Goal: Task Accomplishment & Management: Use online tool/utility

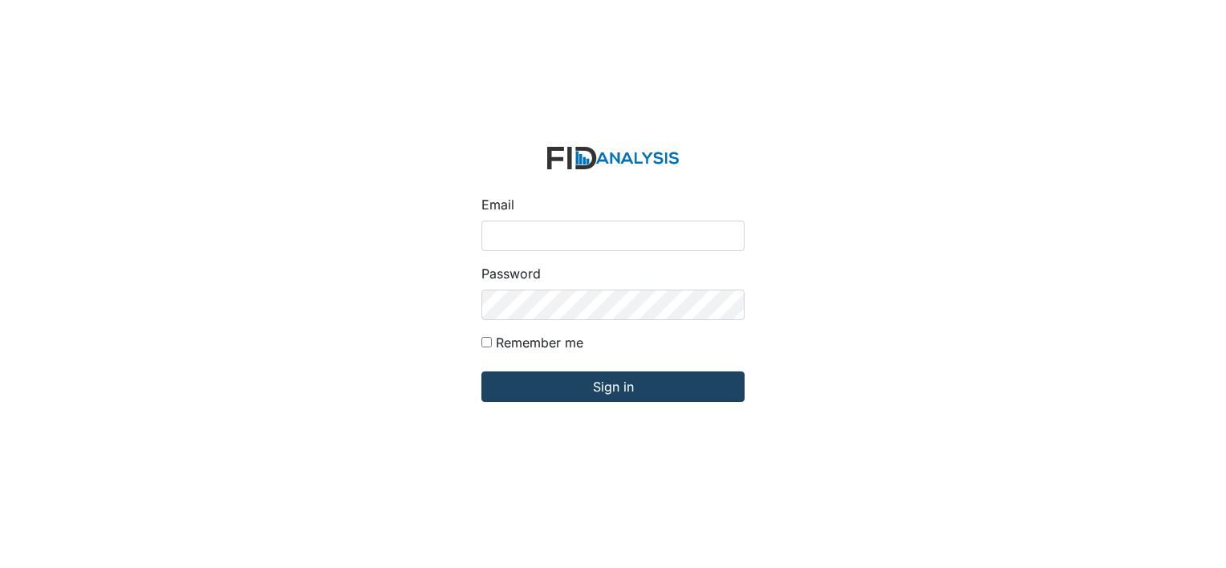
type input "[EMAIL_ADDRESS][DOMAIN_NAME]"
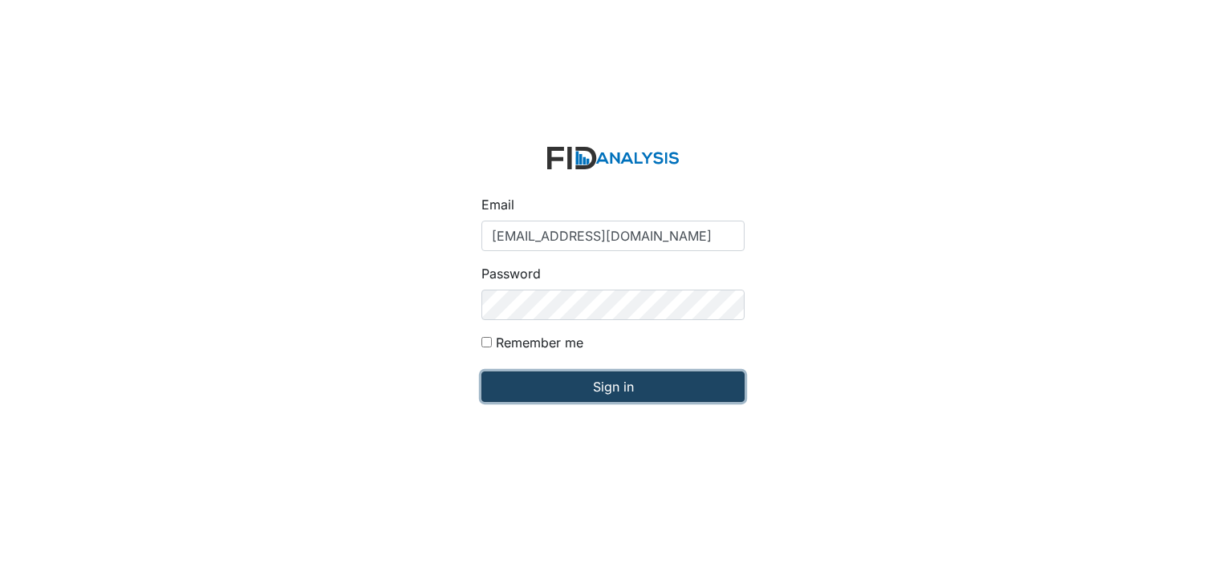
click at [568, 392] on input "Sign in" at bounding box center [612, 386] width 263 height 30
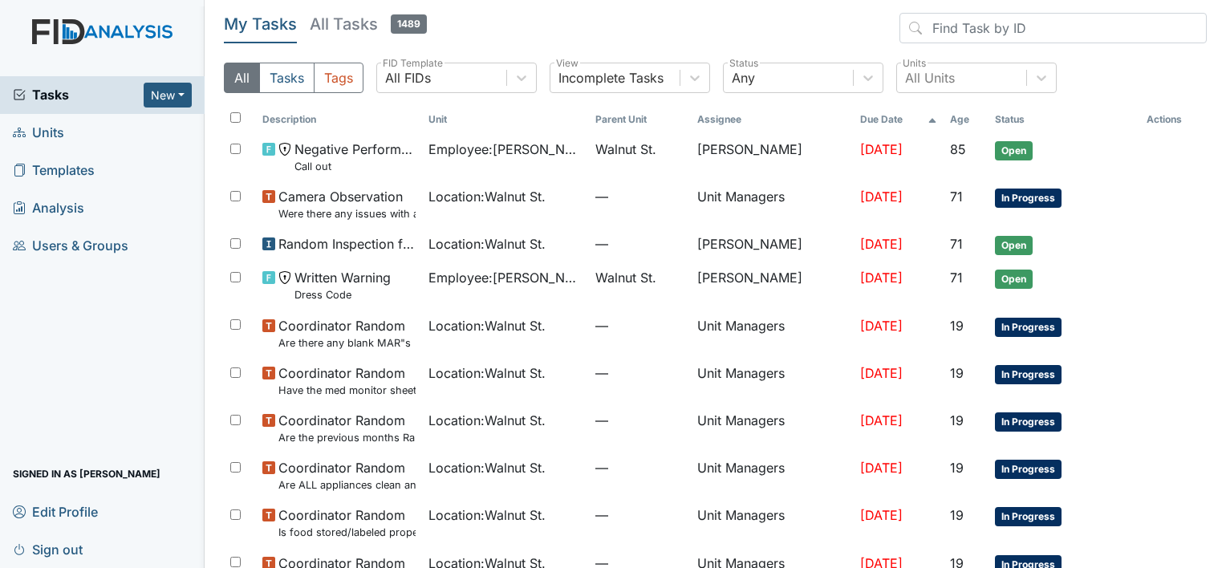
click at [65, 127] on link "Units" at bounding box center [102, 133] width 205 height 38
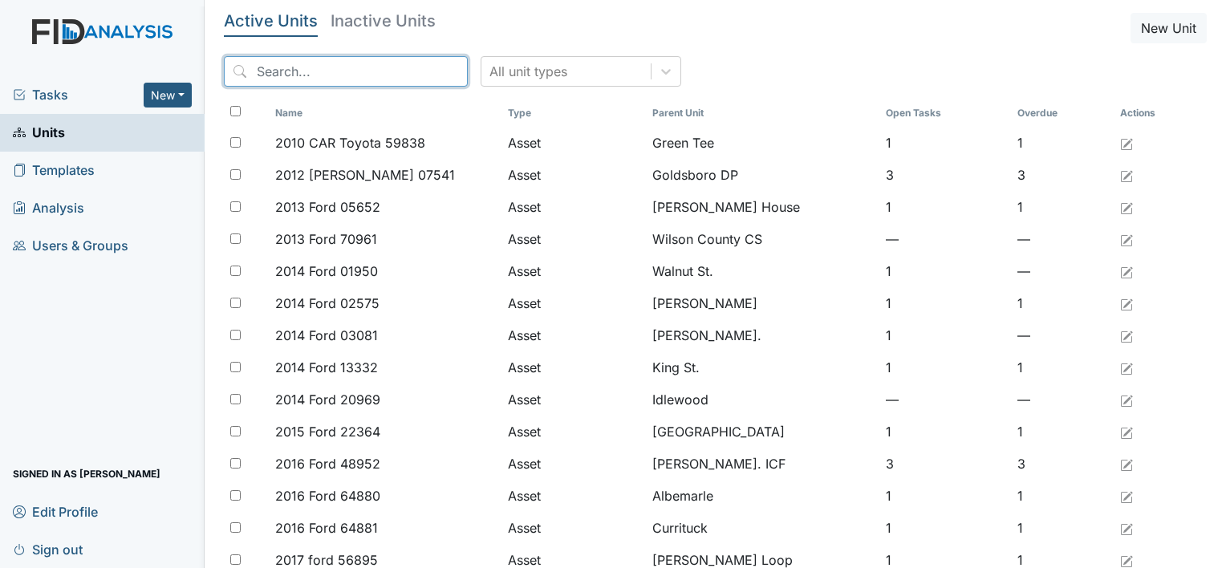
click at [330, 74] on input "search" at bounding box center [346, 71] width 244 height 30
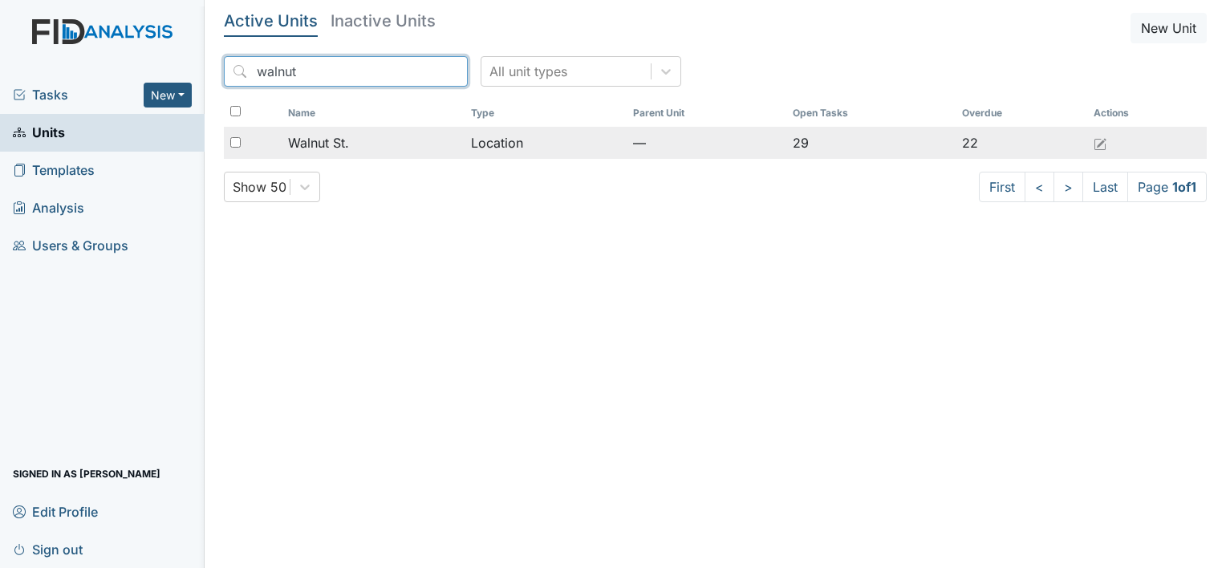
type input "walnut"
click at [302, 138] on span "Walnut St." at bounding box center [318, 142] width 61 height 19
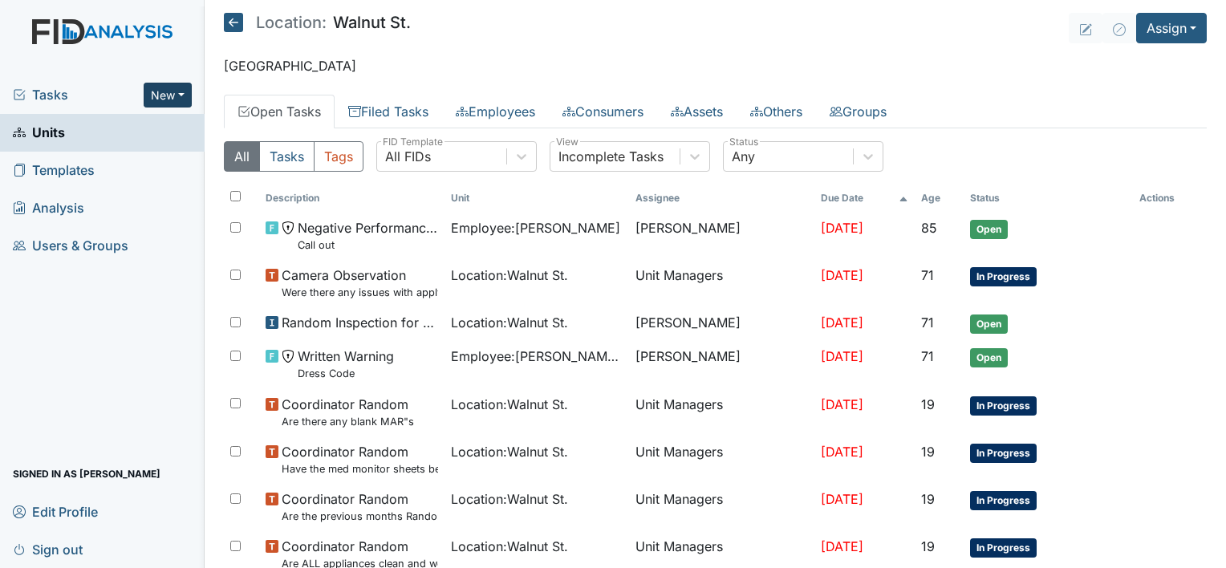
click at [164, 91] on button "New" at bounding box center [168, 95] width 48 height 25
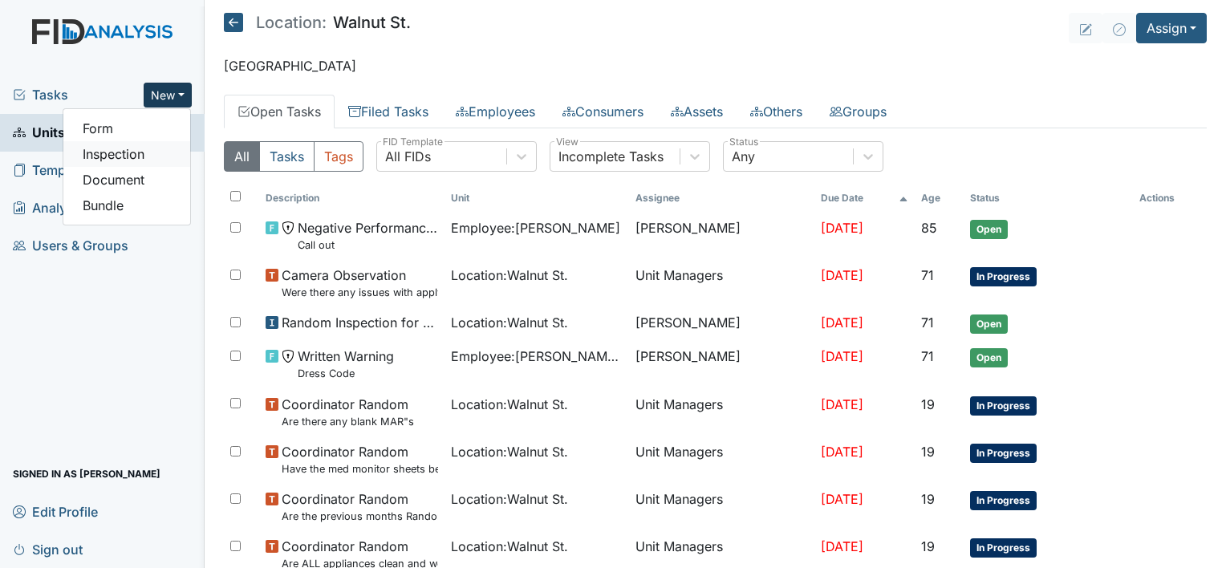
click at [138, 145] on link "Inspection" at bounding box center [126, 154] width 127 height 26
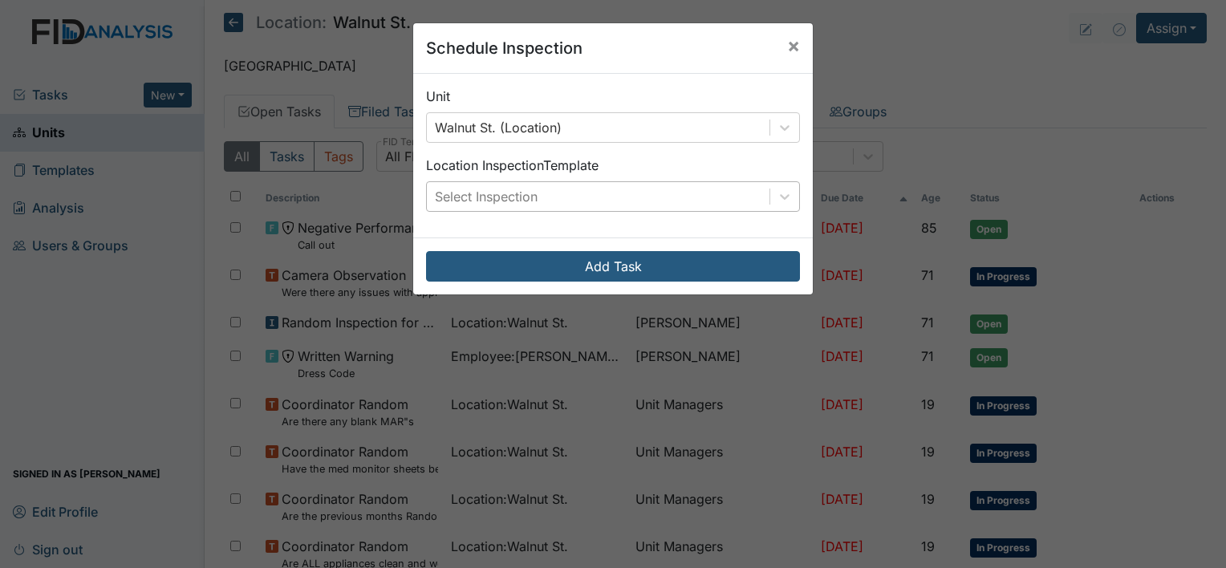
click at [599, 190] on div "Select Inspection" at bounding box center [598, 196] width 343 height 29
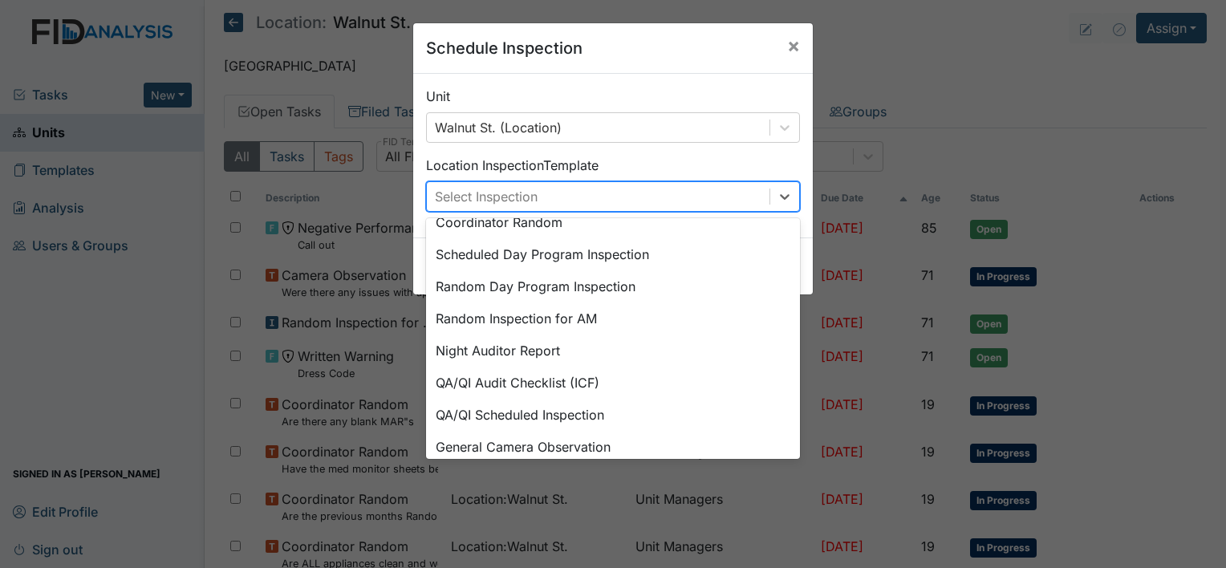
scroll to position [276, 0]
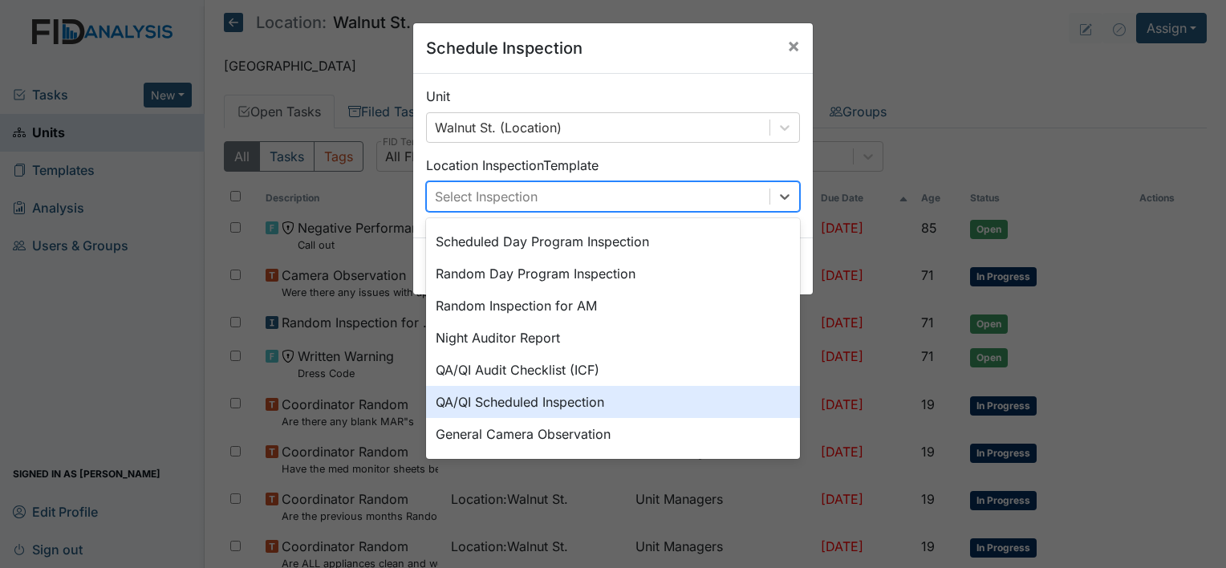
click at [983, 34] on div "Schedule Inspection × Unit Walnut St. (Location) Location Inspection Template o…" at bounding box center [613, 284] width 1226 height 568
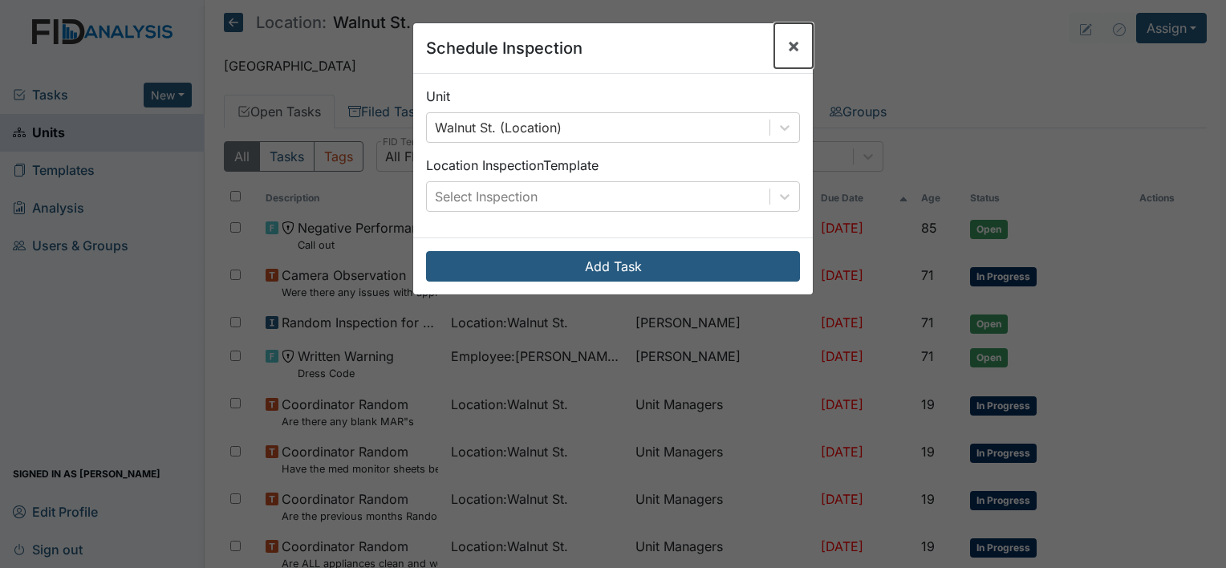
click at [787, 43] on span "×" at bounding box center [793, 45] width 13 height 23
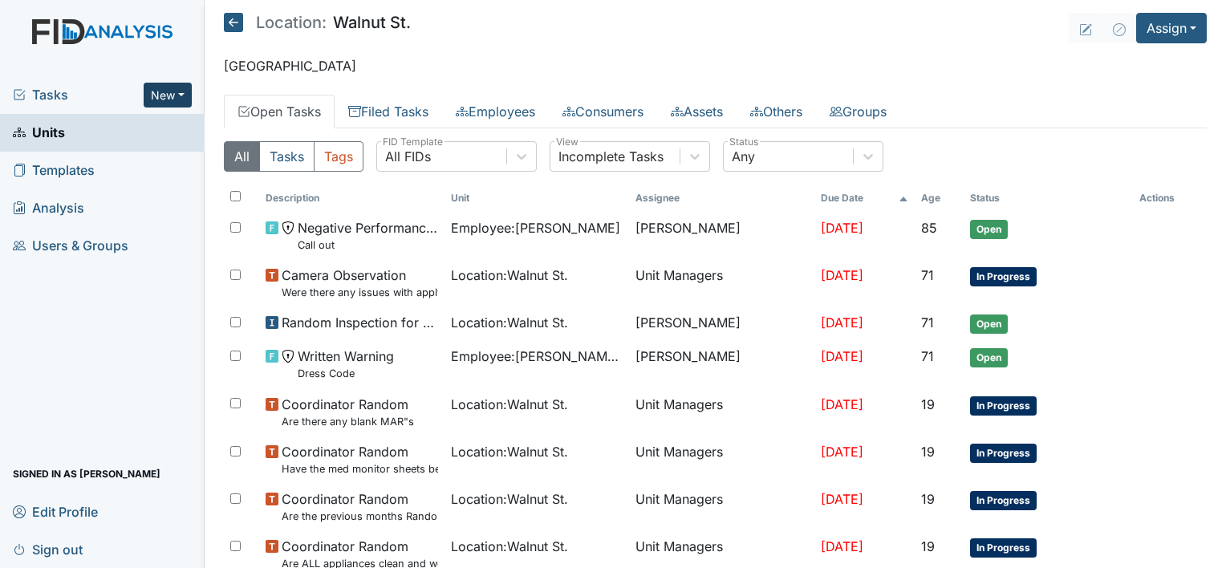
click at [153, 100] on button "New" at bounding box center [168, 95] width 48 height 25
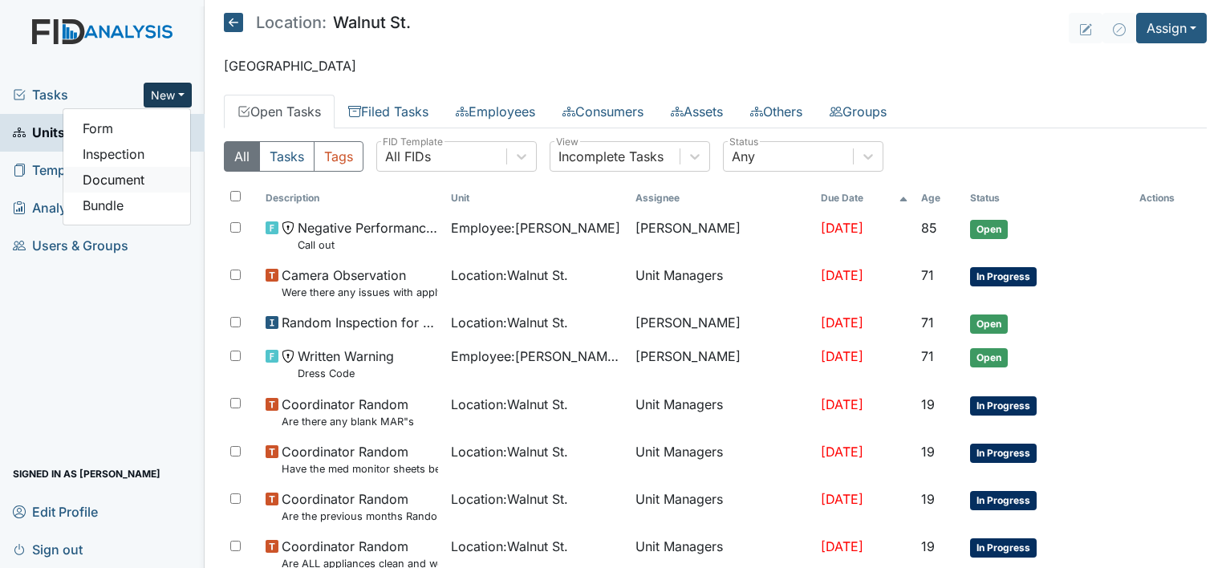
click at [123, 180] on link "Document" at bounding box center [126, 180] width 127 height 26
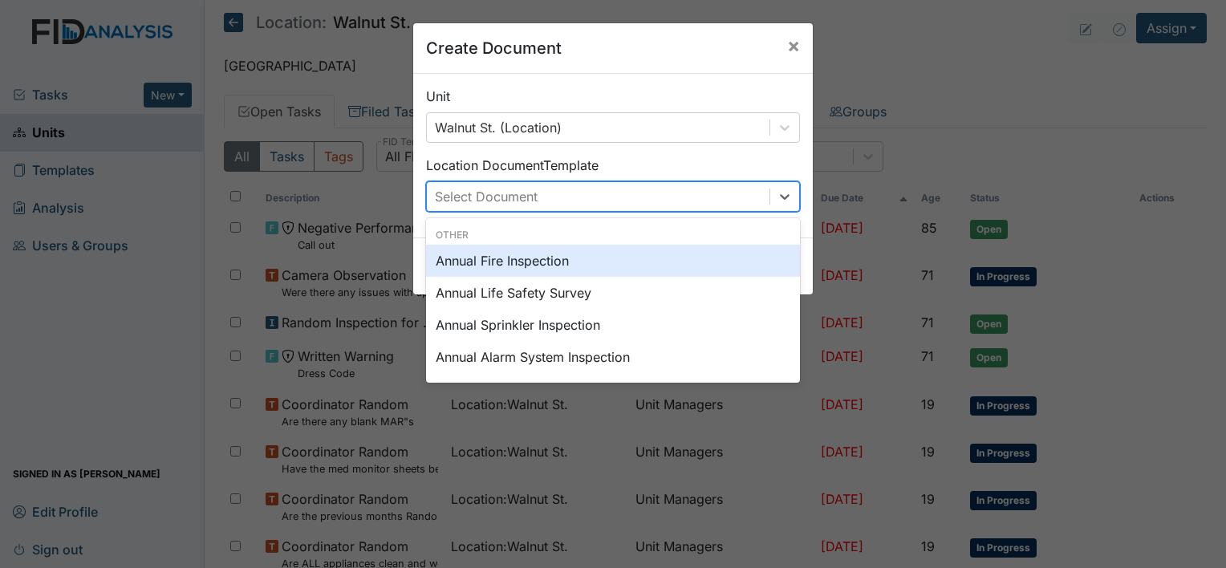
click at [545, 200] on div "Select Document" at bounding box center [598, 196] width 343 height 29
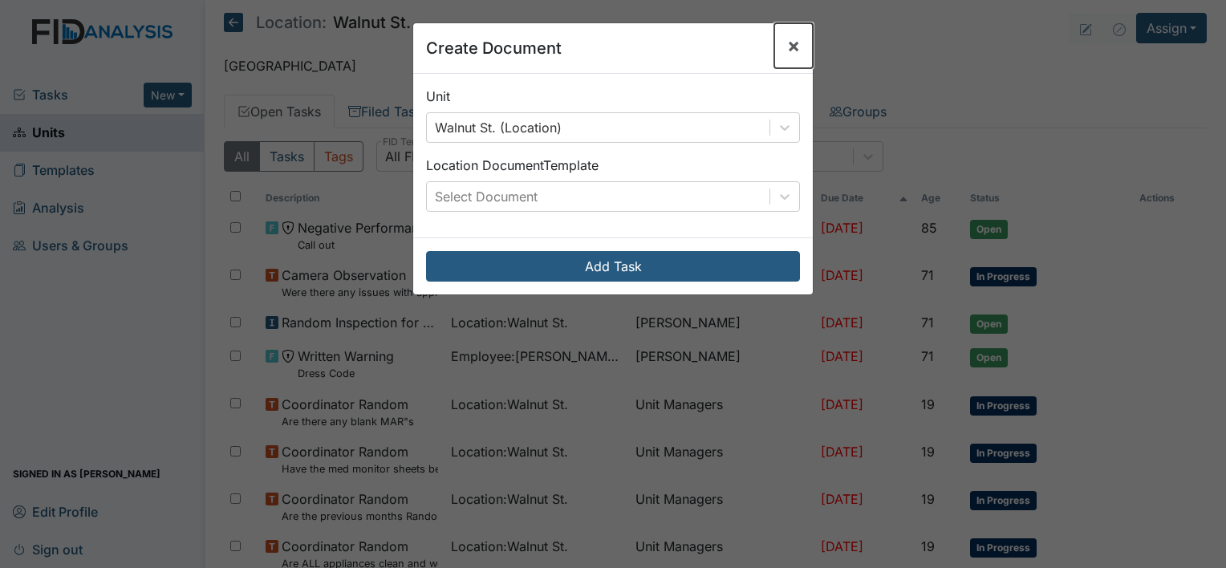
click at [787, 42] on span "×" at bounding box center [793, 45] width 13 height 23
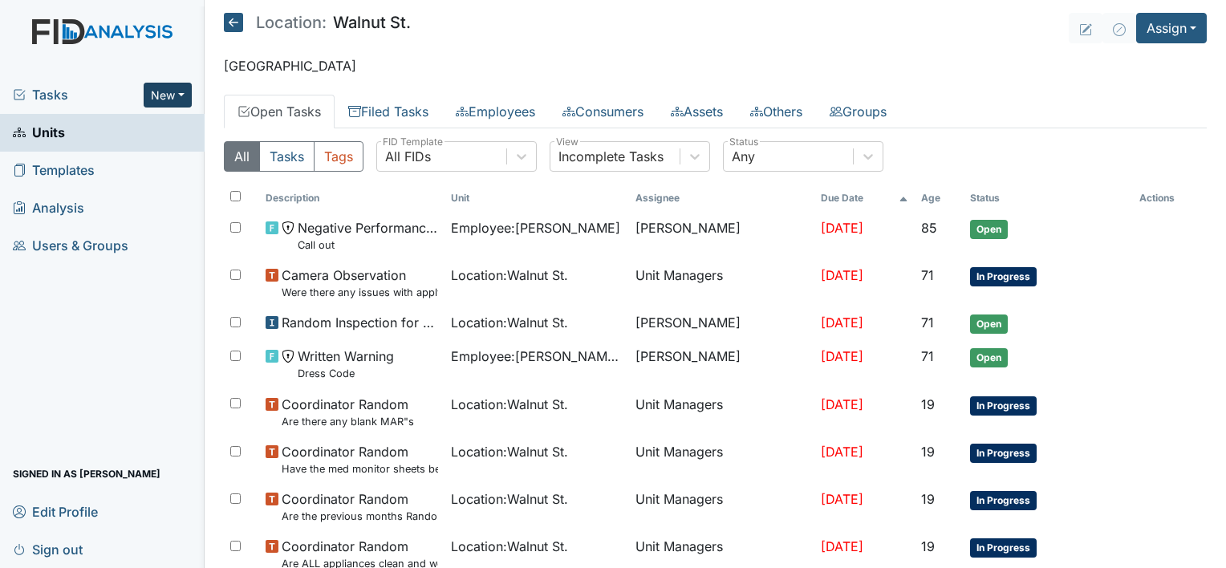
click at [175, 96] on button "New" at bounding box center [168, 95] width 48 height 25
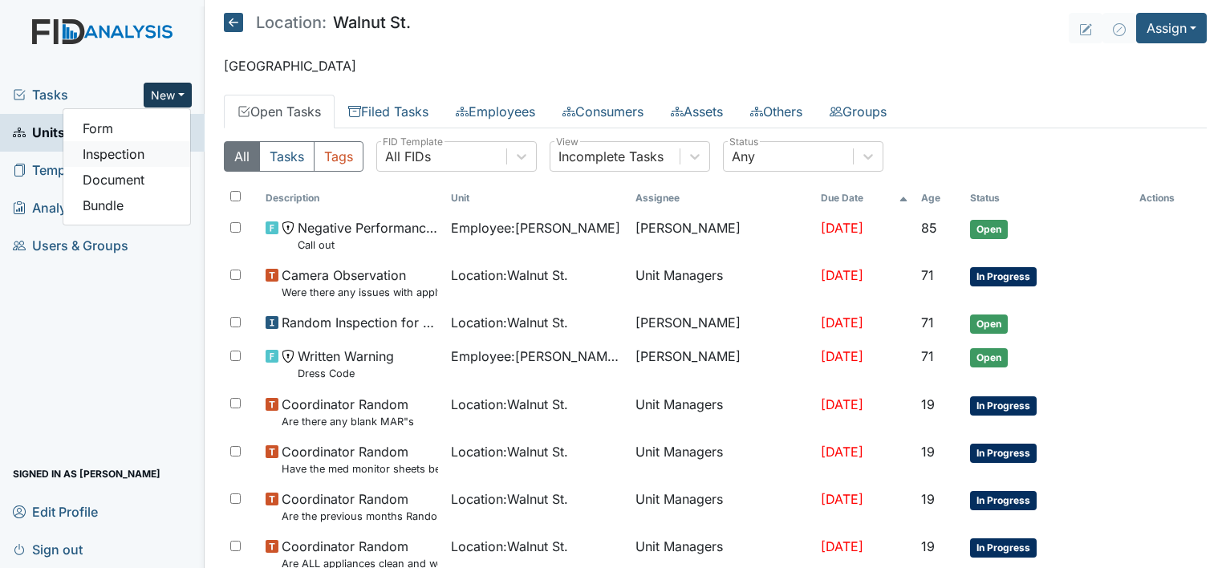
click at [130, 148] on link "Inspection" at bounding box center [126, 154] width 127 height 26
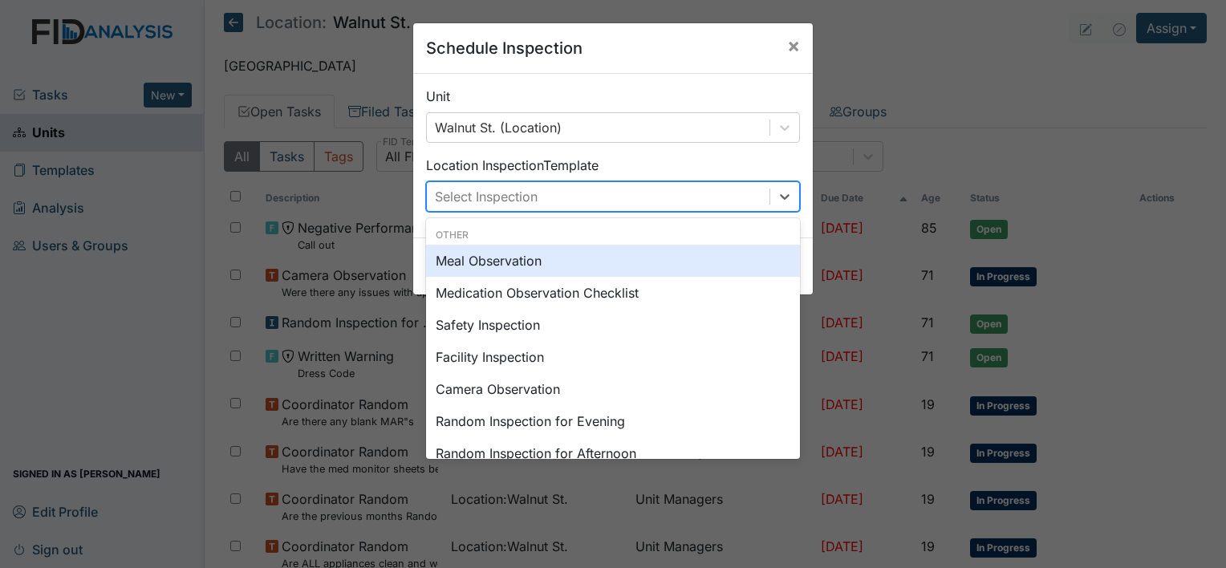
click at [628, 182] on div "Select Inspection" at bounding box center [598, 196] width 343 height 29
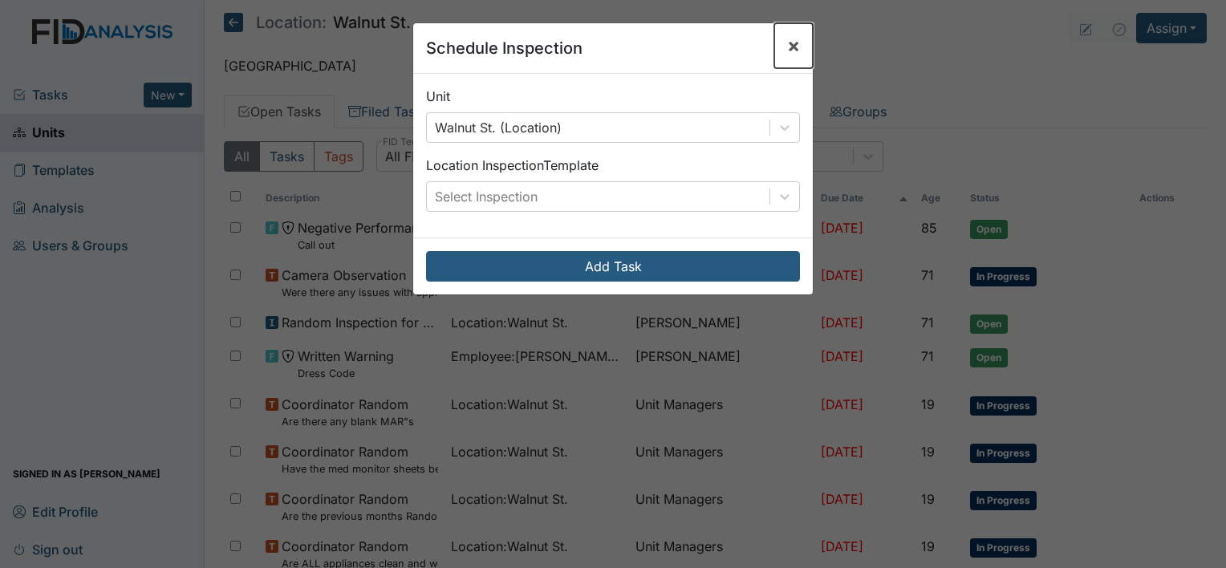
click at [787, 49] on span "×" at bounding box center [793, 45] width 13 height 23
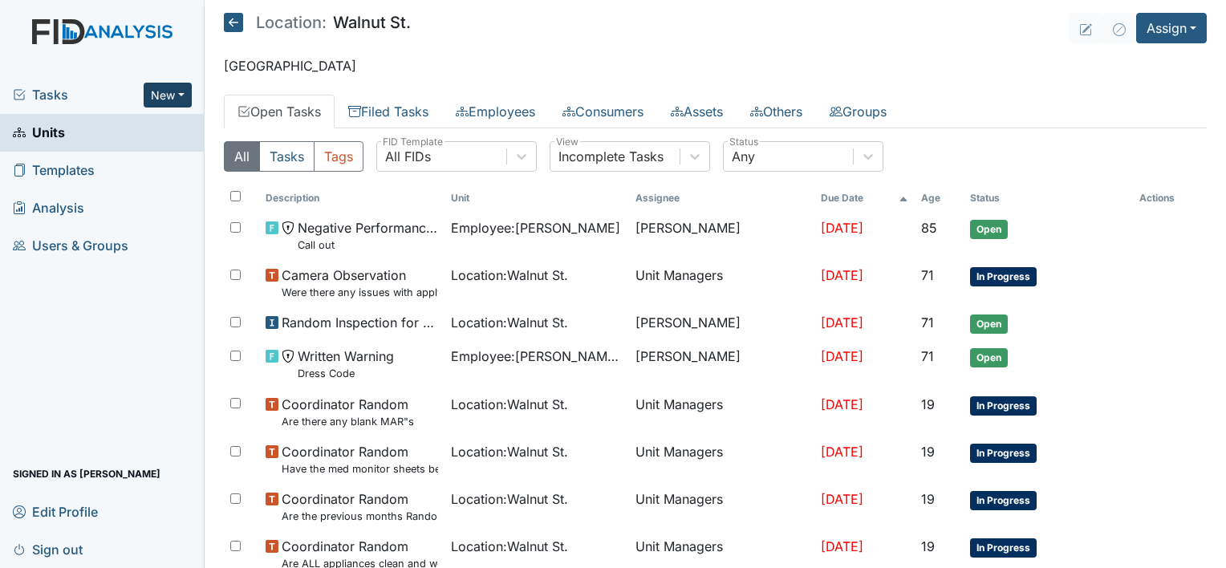
click at [181, 93] on button "New" at bounding box center [168, 95] width 48 height 25
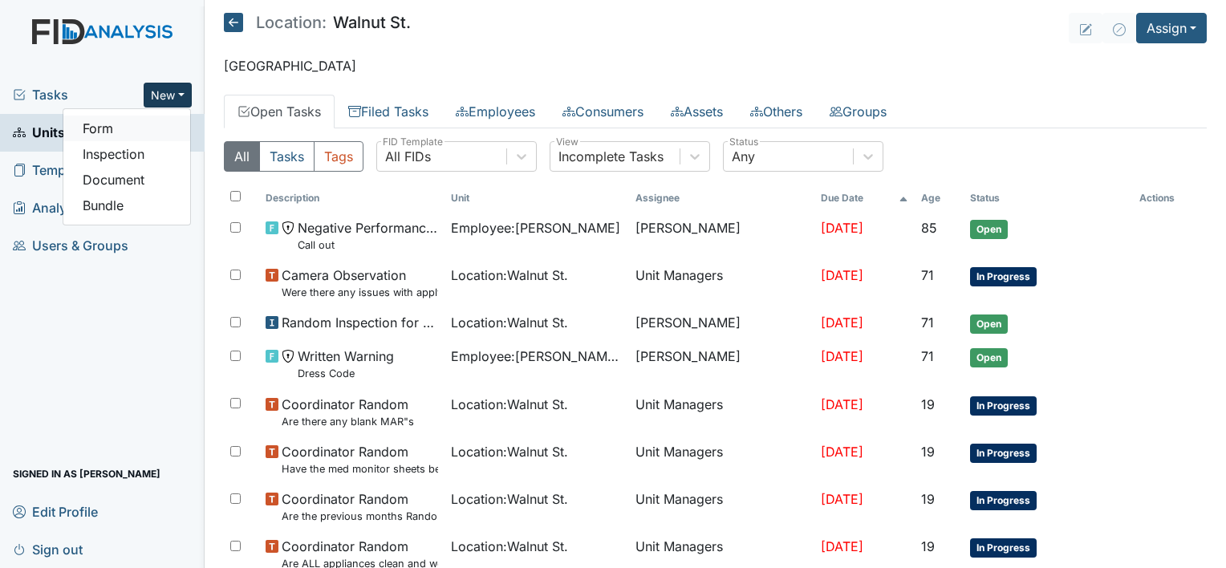
click at [132, 128] on link "Form" at bounding box center [126, 129] width 127 height 26
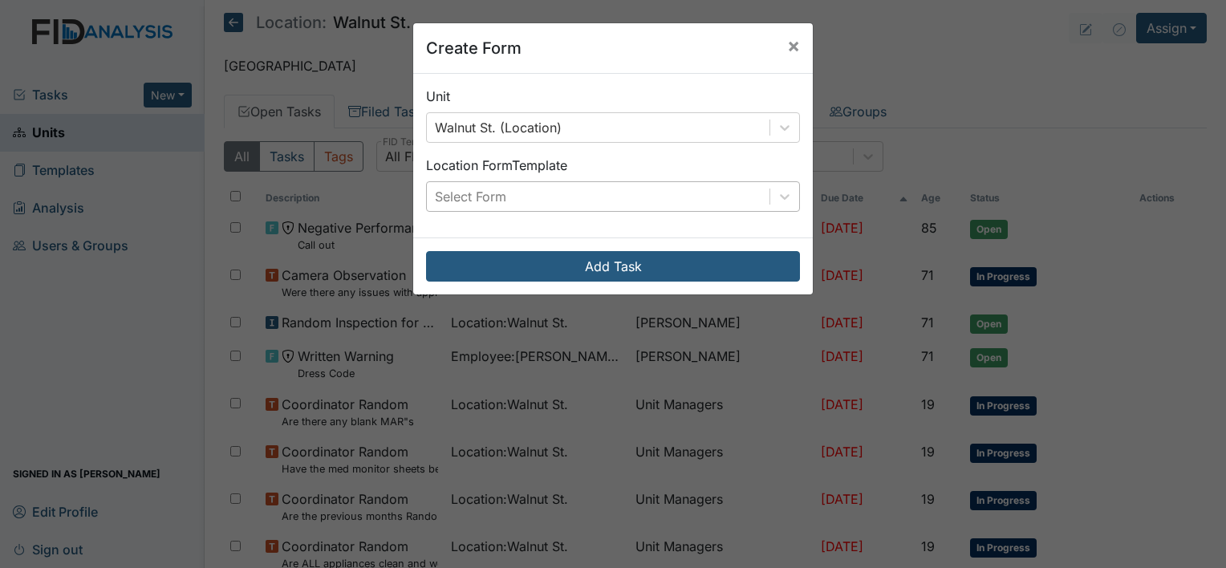
click at [578, 199] on div "Select Form" at bounding box center [598, 196] width 343 height 29
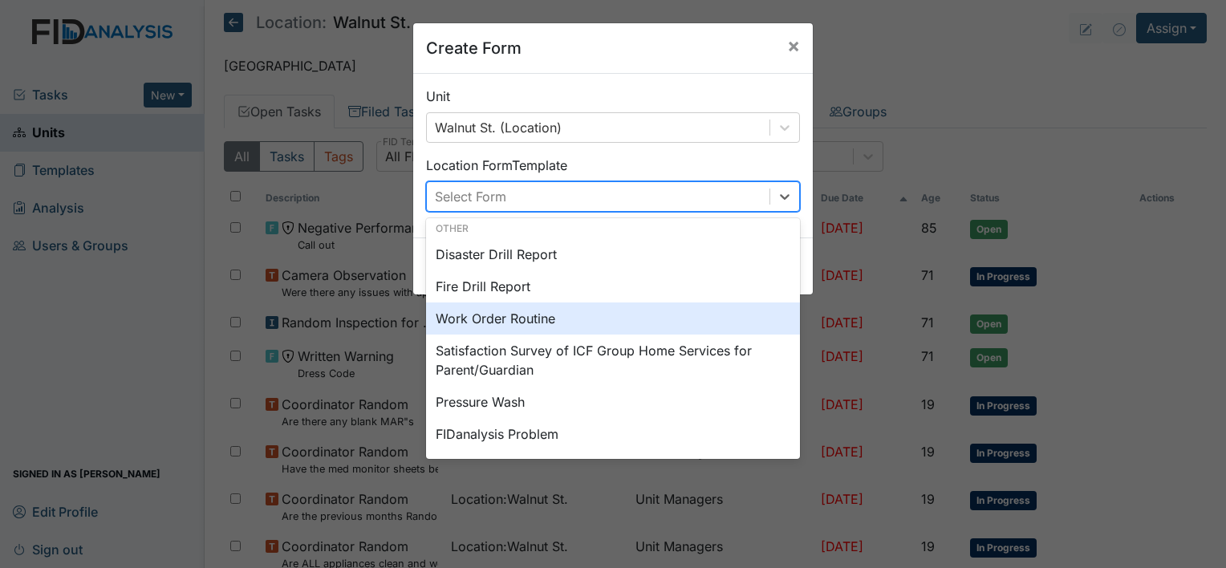
scroll to position [0, 0]
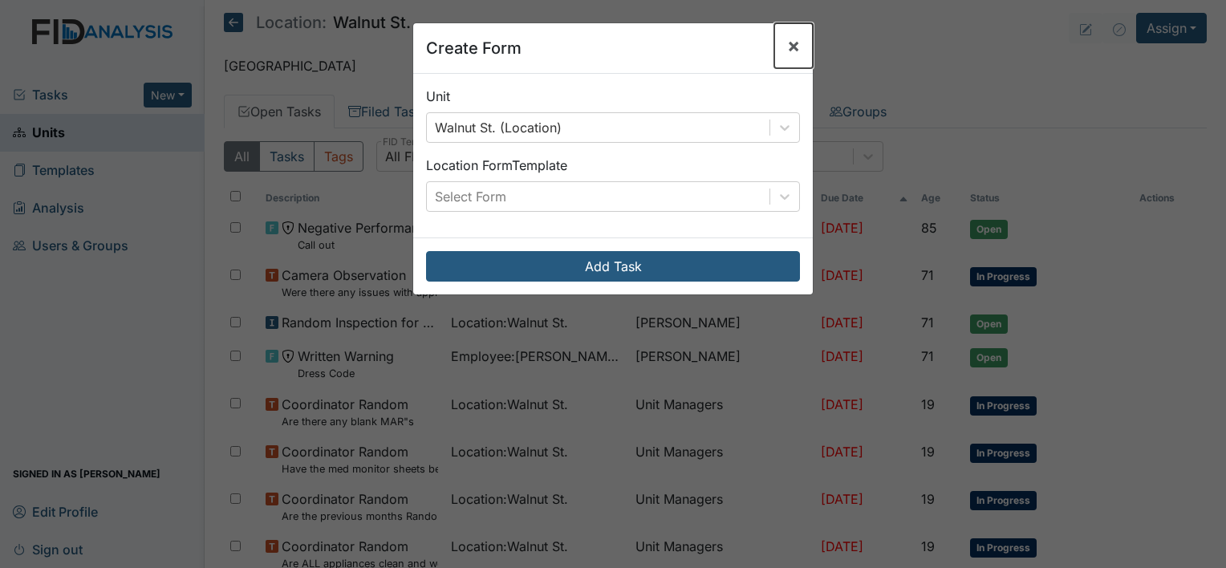
click at [787, 43] on span "×" at bounding box center [793, 45] width 13 height 23
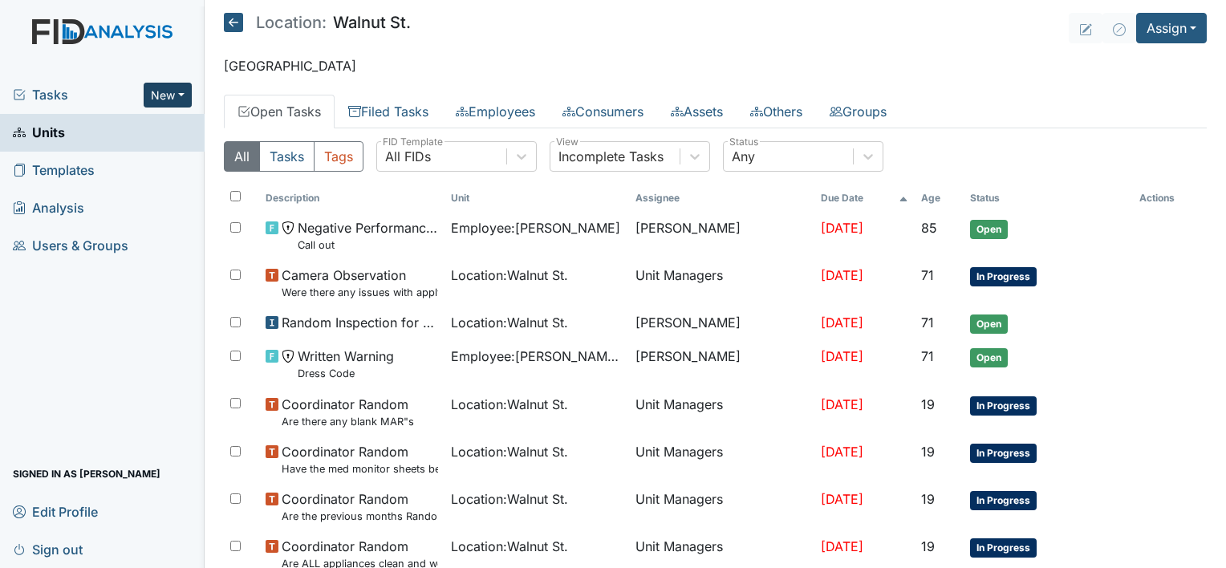
click at [175, 90] on button "New" at bounding box center [168, 95] width 48 height 25
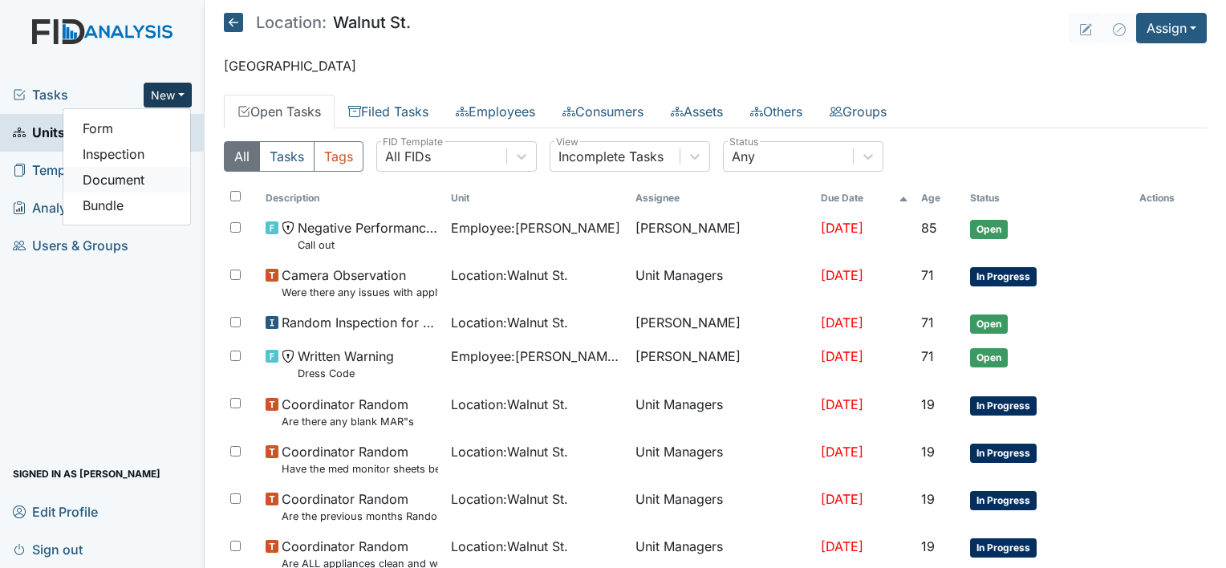
click at [98, 168] on link "Document" at bounding box center [126, 180] width 127 height 26
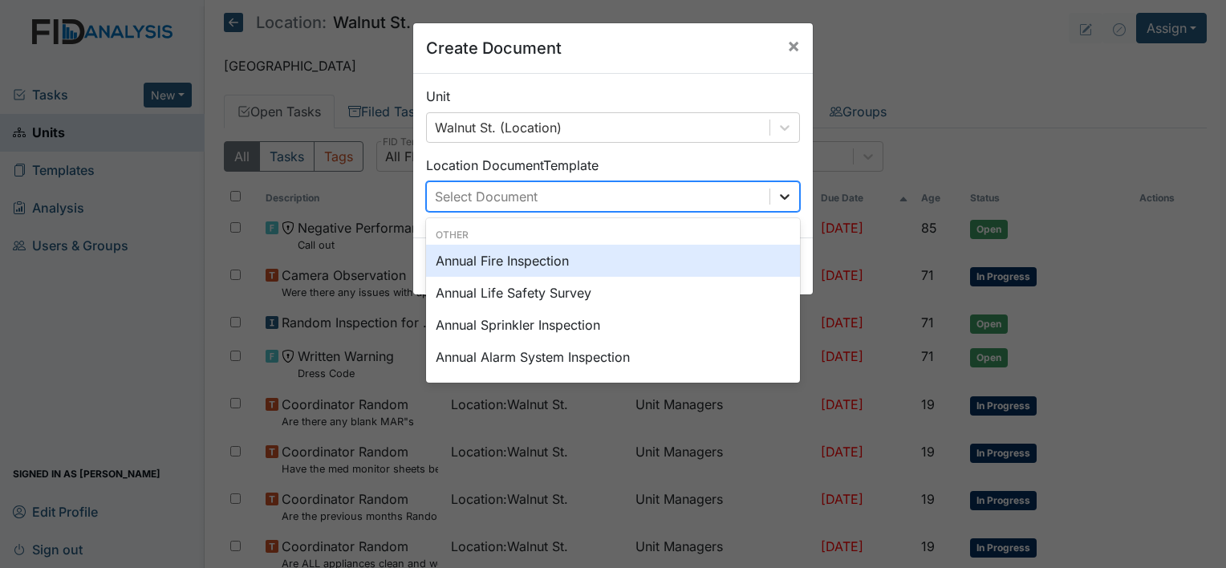
click at [781, 193] on icon at bounding box center [785, 197] width 16 height 16
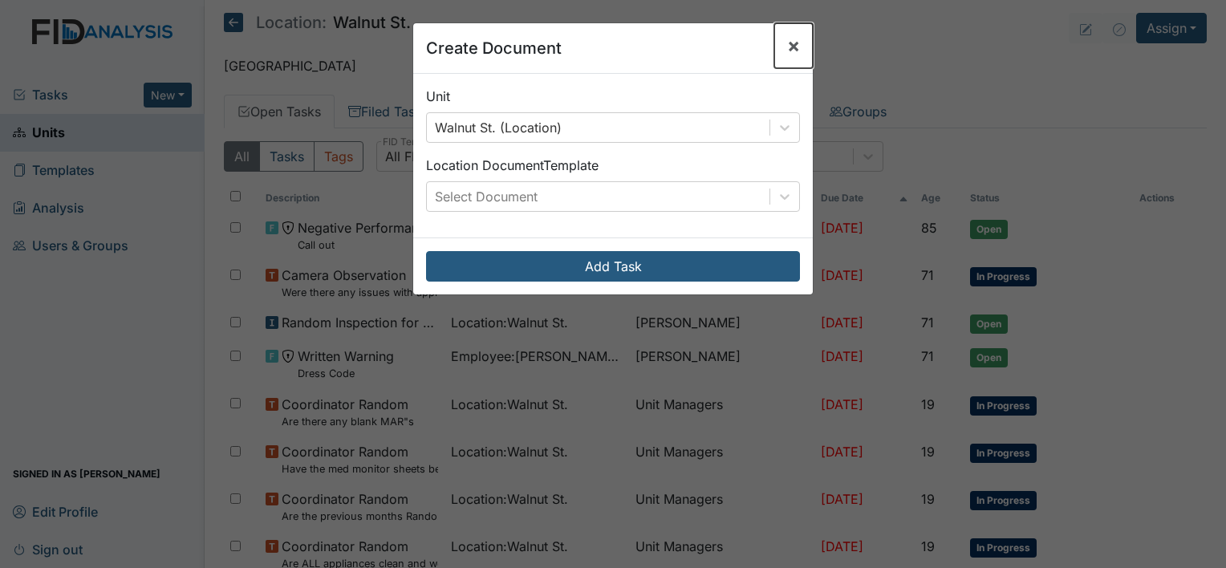
click at [790, 55] on span "×" at bounding box center [793, 45] width 13 height 23
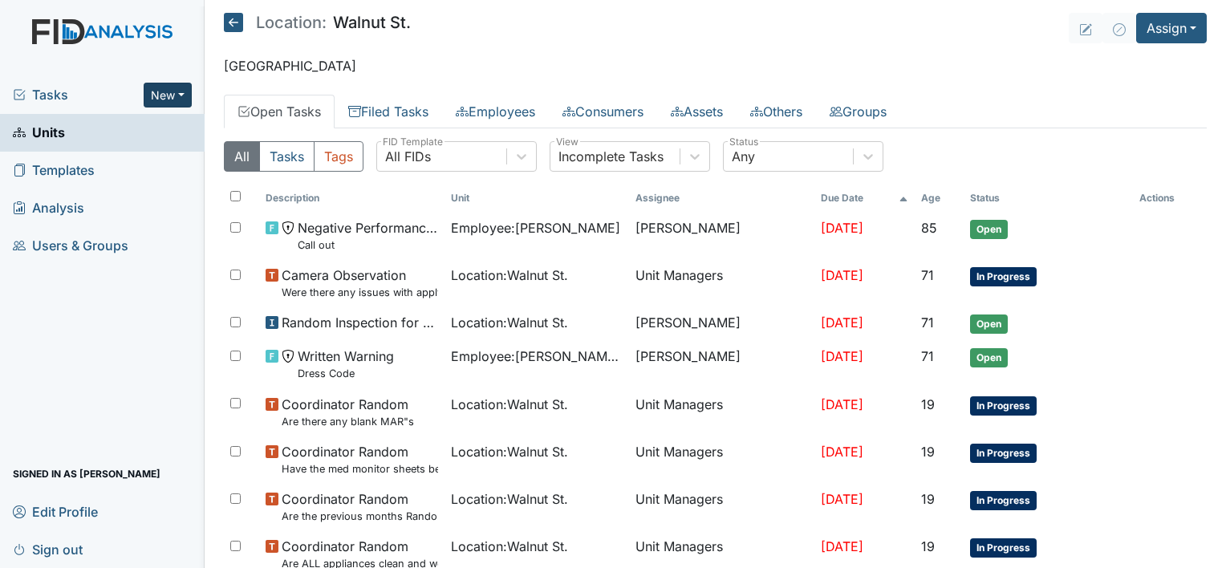
click at [156, 91] on button "New" at bounding box center [168, 95] width 48 height 25
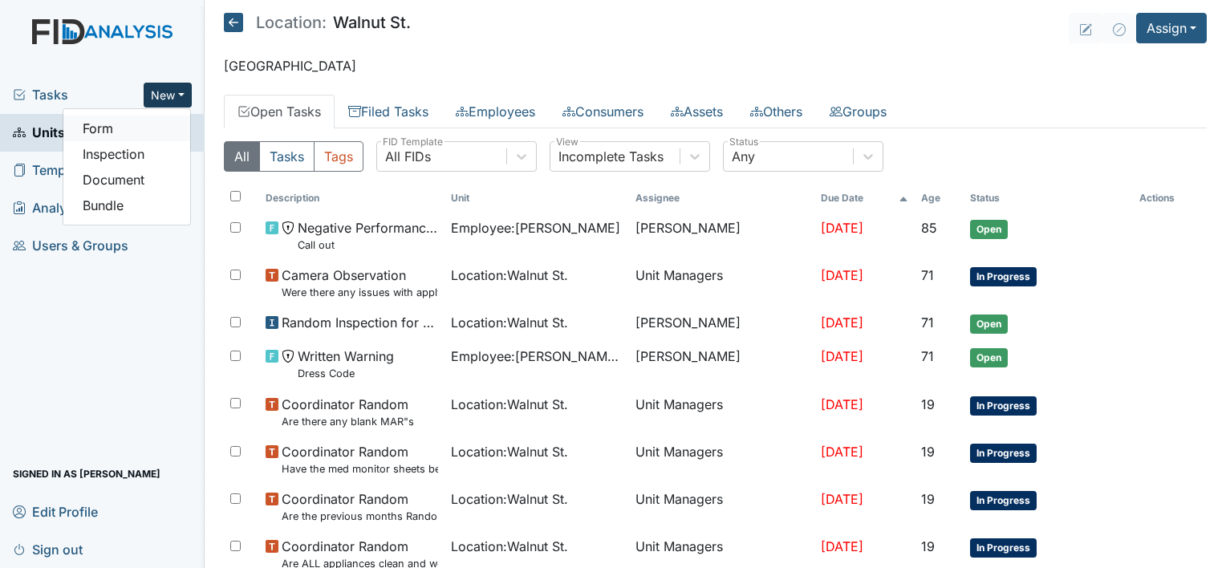
click at [117, 133] on link "Form" at bounding box center [126, 129] width 127 height 26
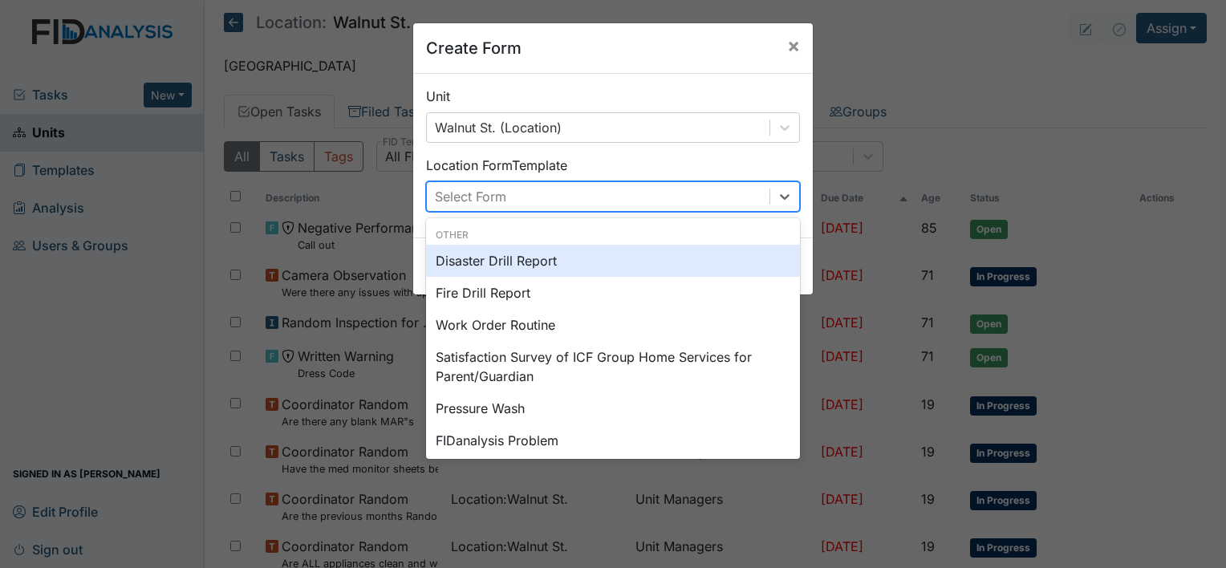
click at [548, 200] on div "Select Form" at bounding box center [598, 196] width 343 height 29
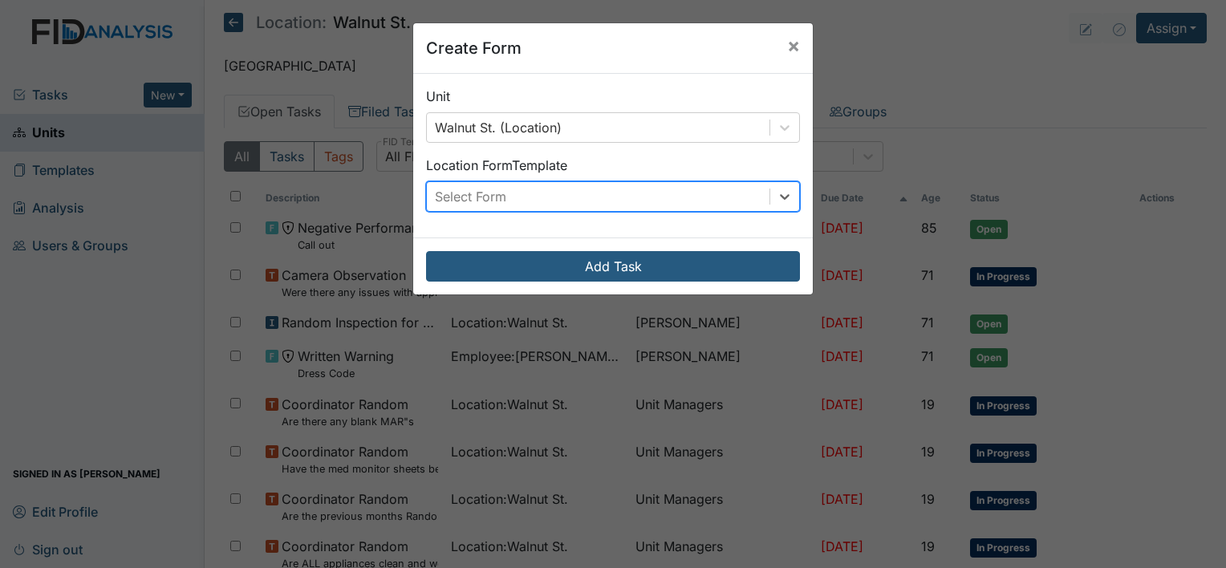
click at [548, 200] on div "Select Form" at bounding box center [598, 196] width 343 height 29
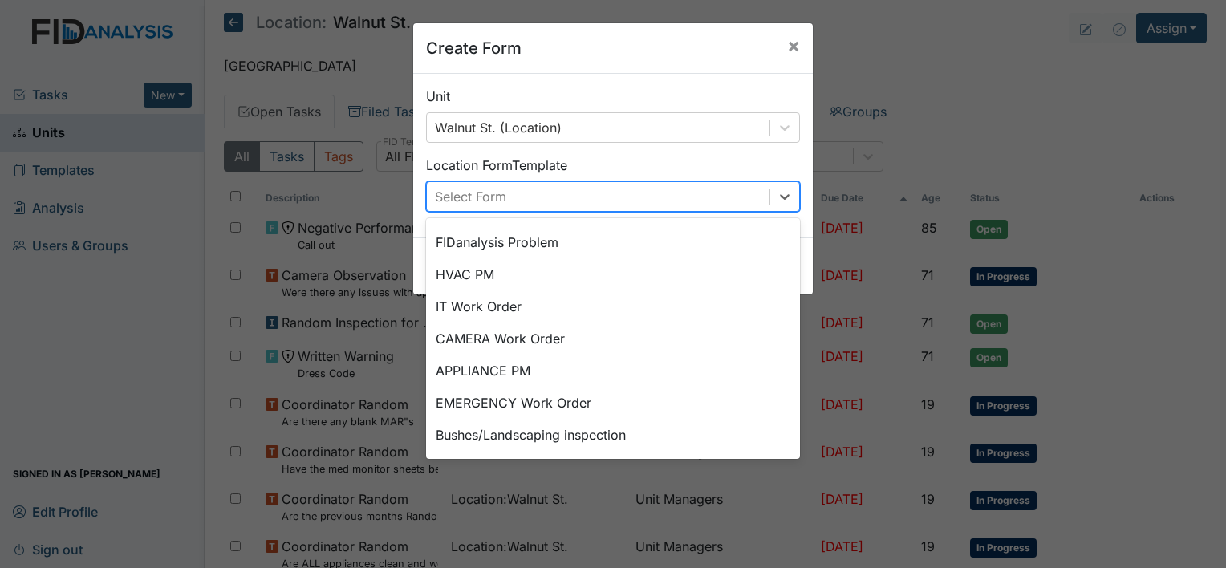
scroll to position [199, 0]
click at [787, 49] on span "×" at bounding box center [793, 45] width 13 height 23
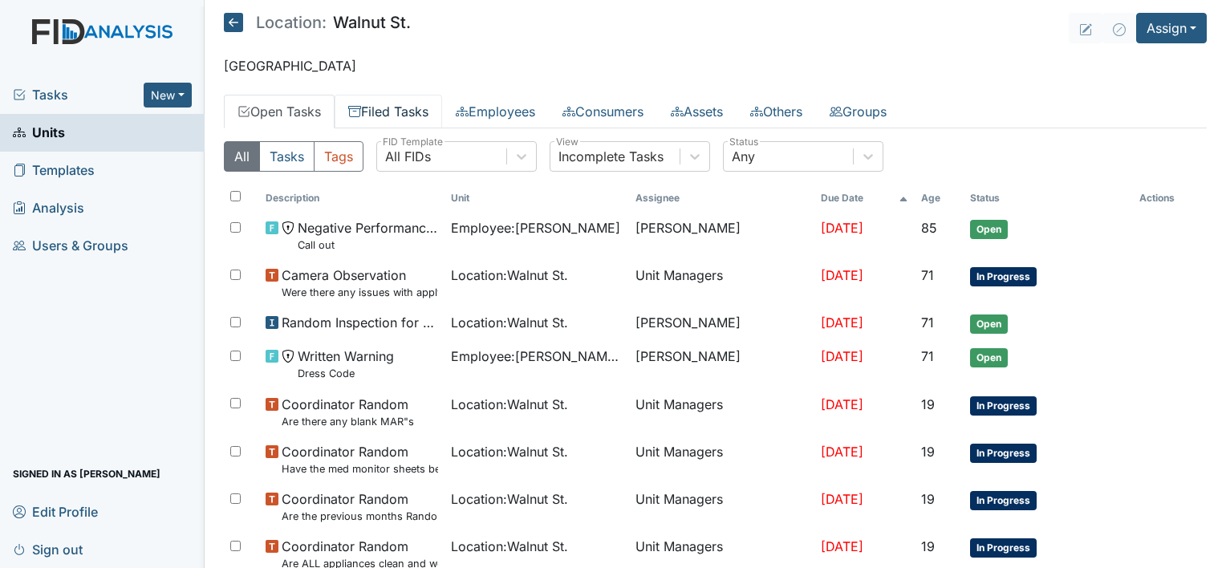
click at [372, 108] on link "Filed Tasks" at bounding box center [389, 112] width 108 height 34
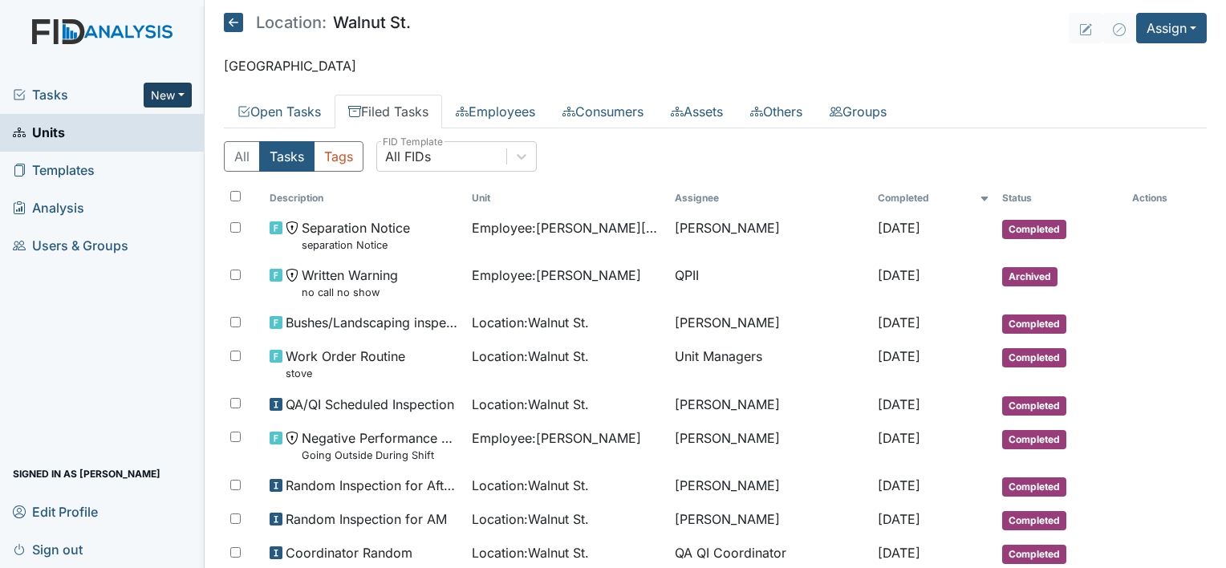
click at [180, 97] on button "New" at bounding box center [168, 95] width 48 height 25
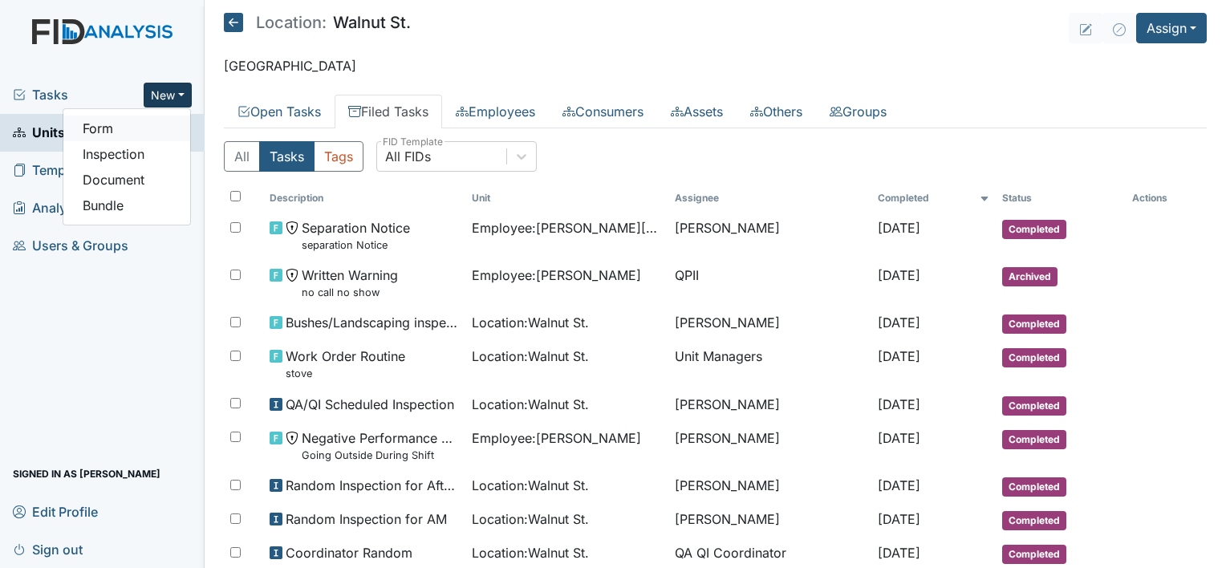
click at [129, 126] on link "Form" at bounding box center [126, 129] width 127 height 26
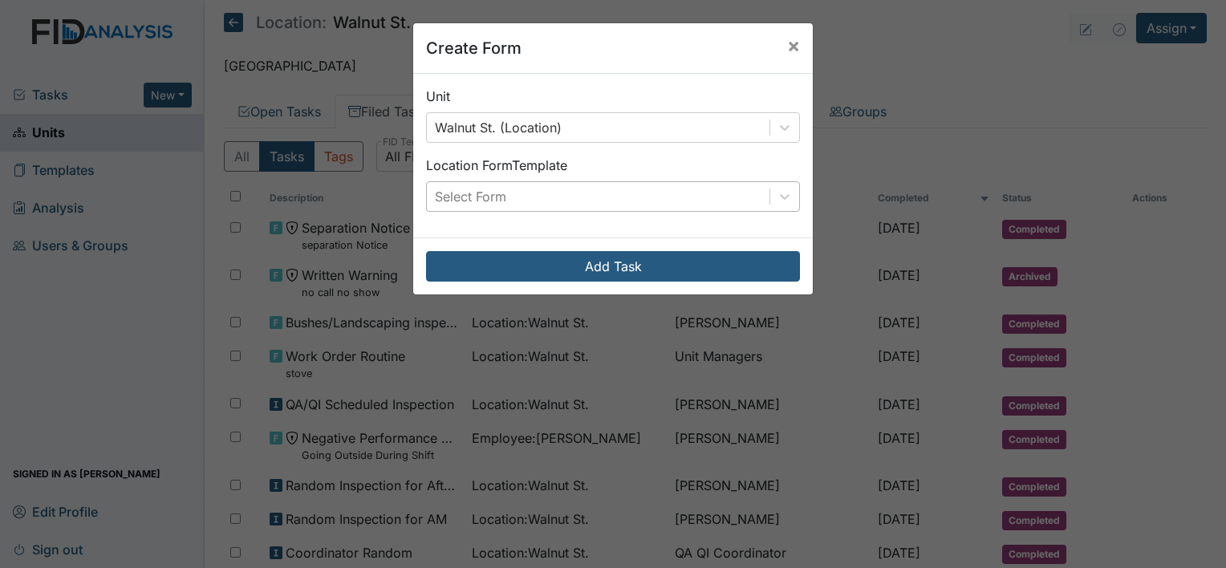
click at [513, 199] on div "Select Form" at bounding box center [598, 196] width 343 height 29
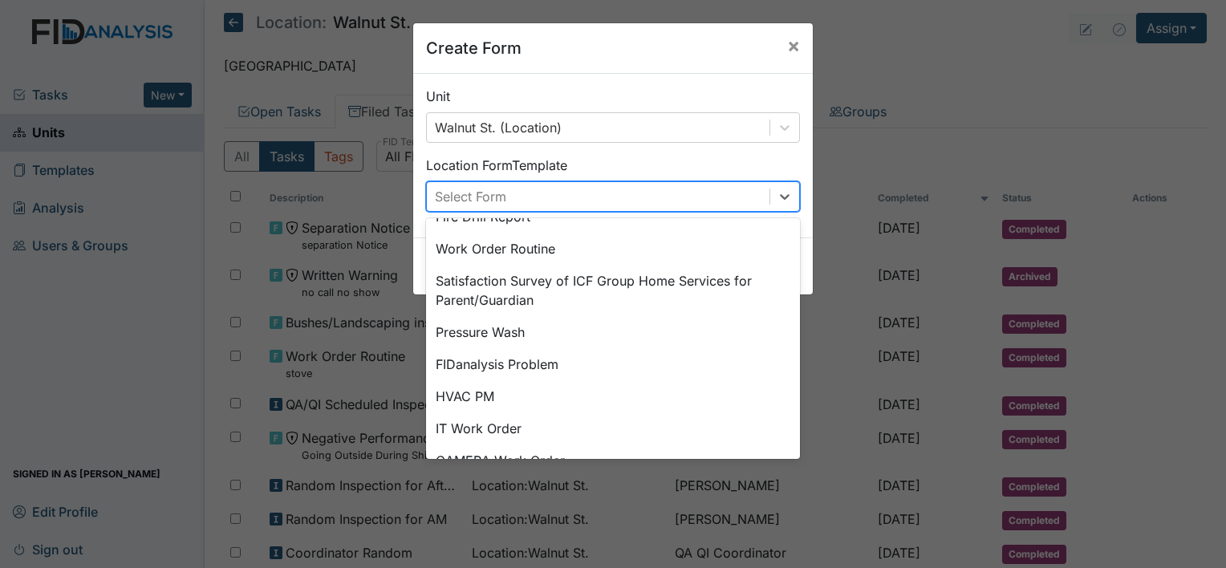
scroll to position [71, 0]
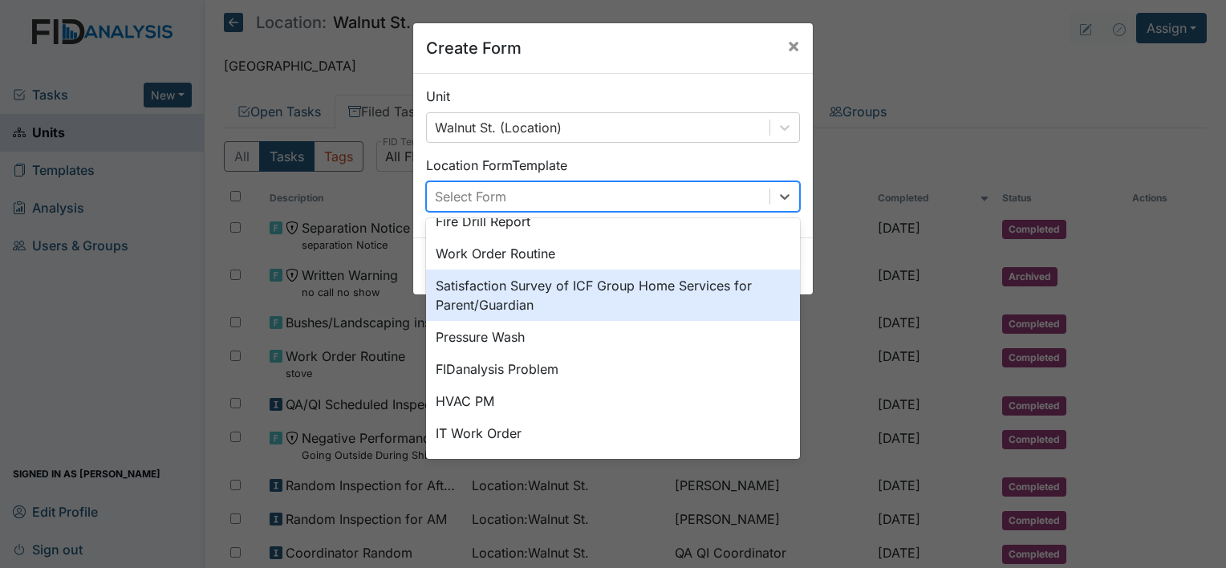
click at [780, 295] on div "Satisfaction Survey of ICF Group Home Services for Parent/Guardian" at bounding box center [613, 295] width 374 height 51
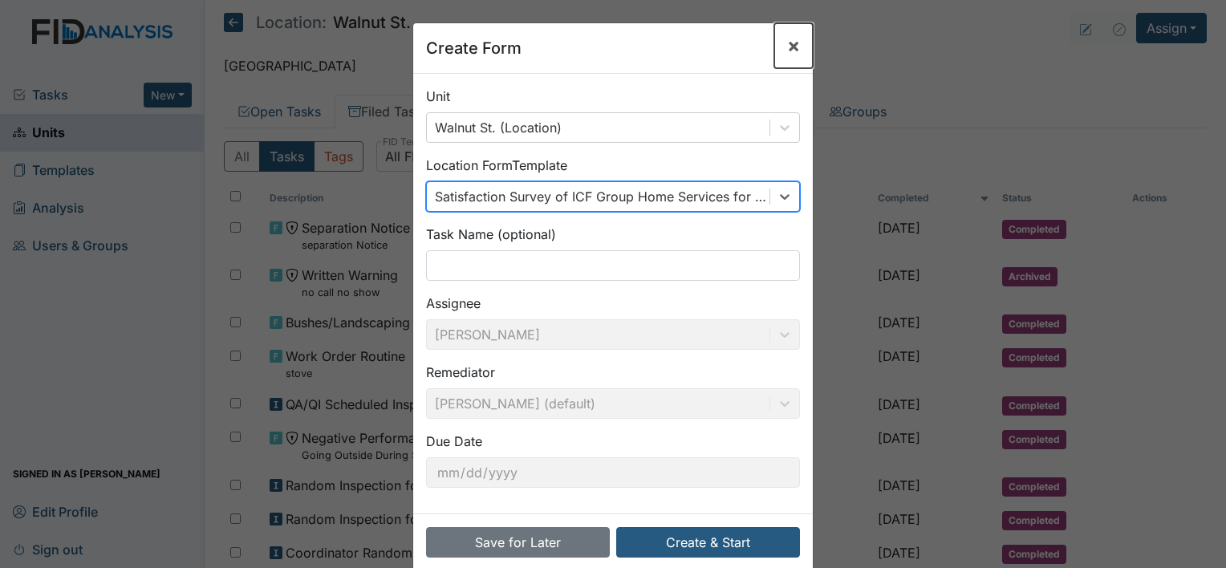
click at [790, 48] on span "×" at bounding box center [793, 45] width 13 height 23
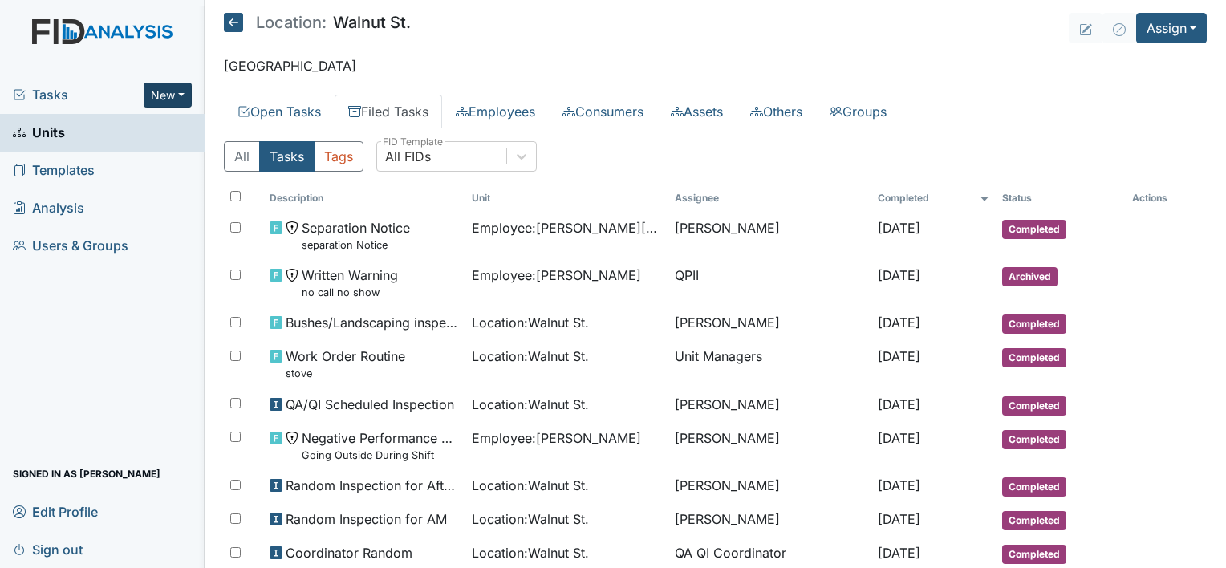
click at [185, 94] on button "New" at bounding box center [168, 95] width 48 height 25
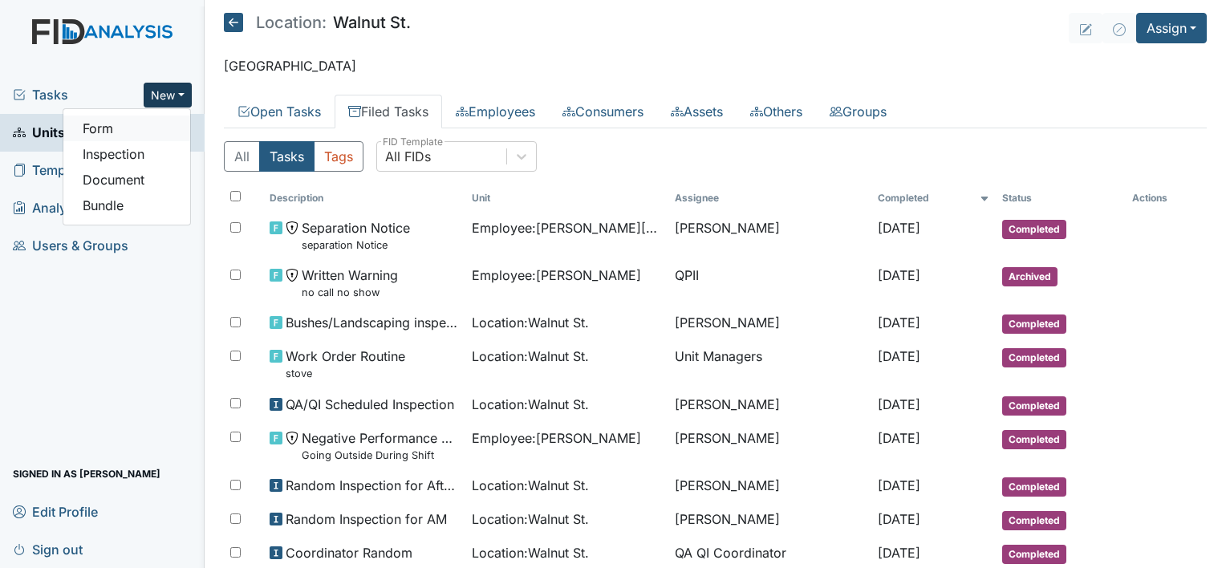
click at [136, 128] on link "Form" at bounding box center [126, 129] width 127 height 26
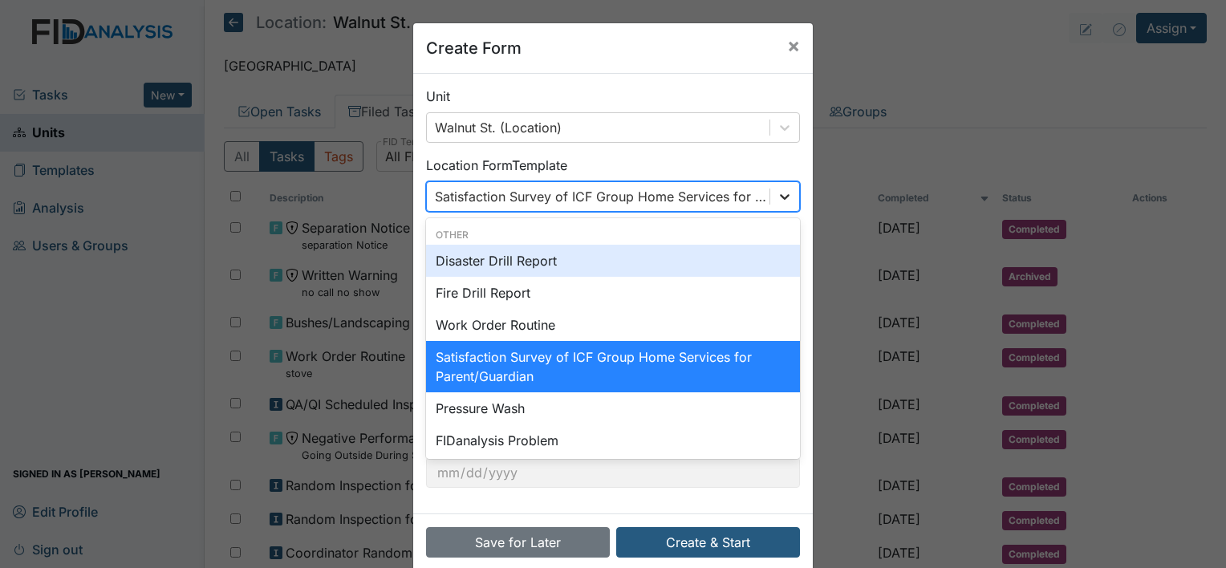
click at [778, 192] on icon at bounding box center [785, 197] width 16 height 16
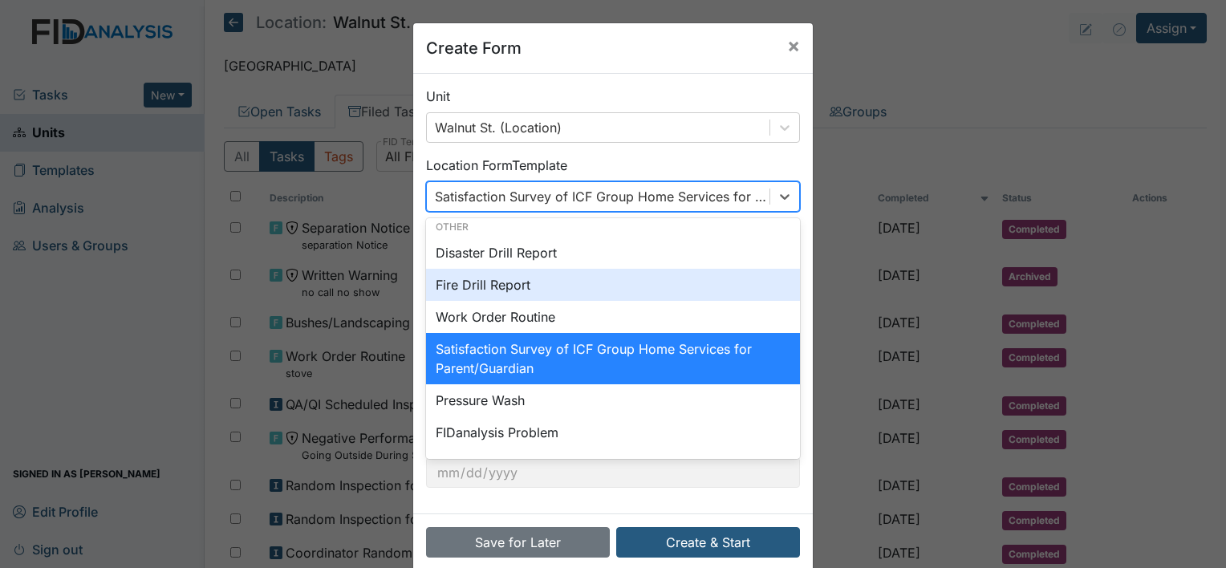
scroll to position [0, 0]
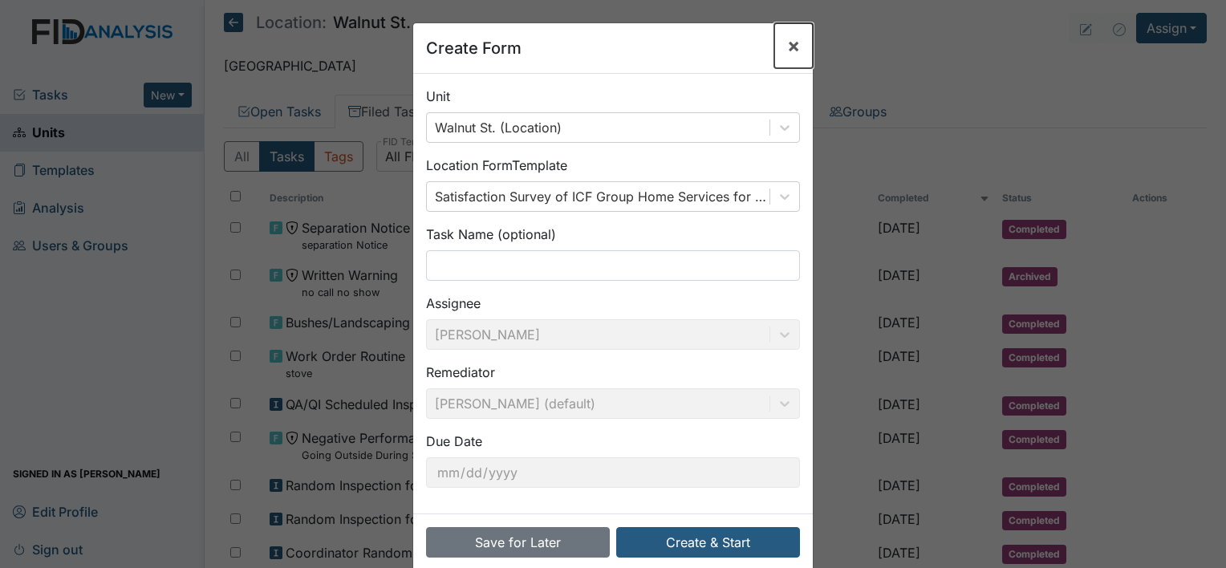
click at [790, 45] on span "×" at bounding box center [793, 45] width 13 height 23
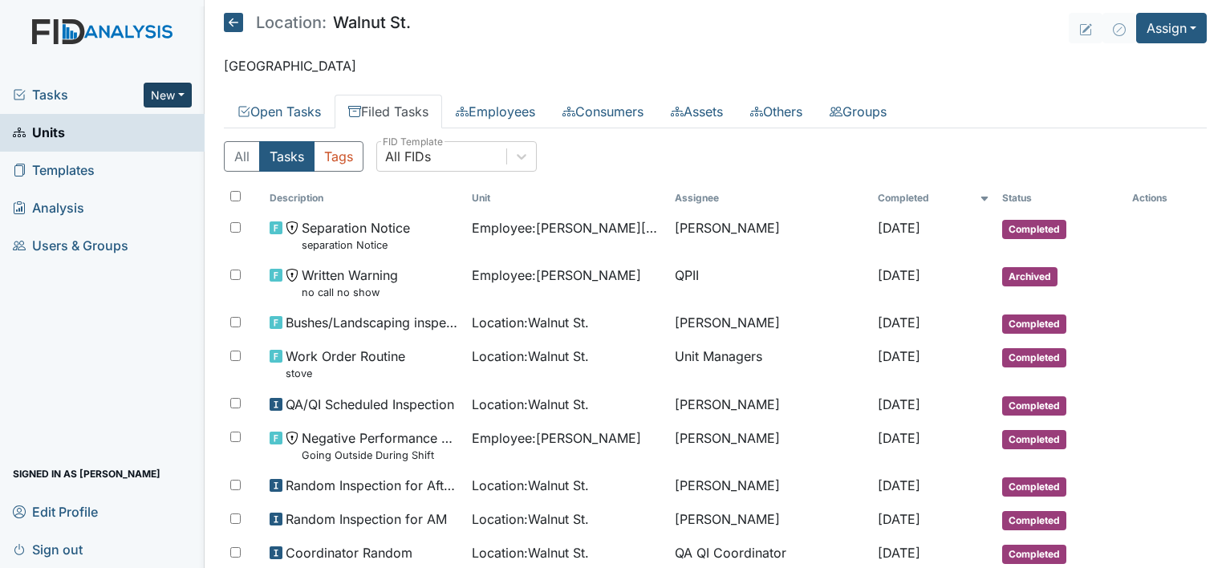
click at [179, 88] on button "New" at bounding box center [168, 95] width 48 height 25
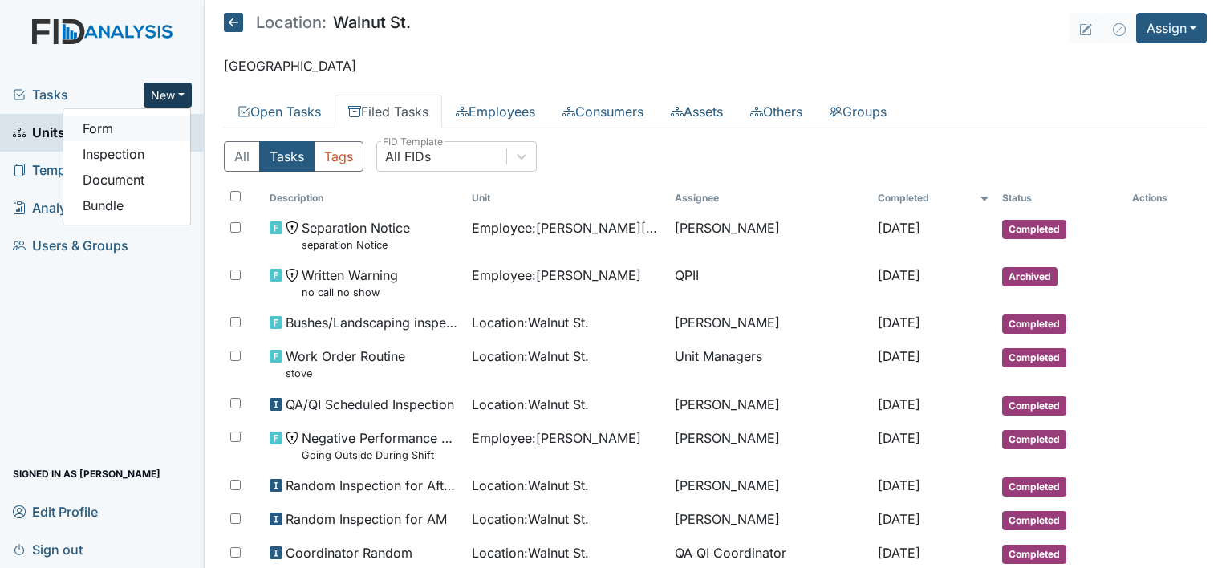
click at [109, 128] on link "Form" at bounding box center [126, 129] width 127 height 26
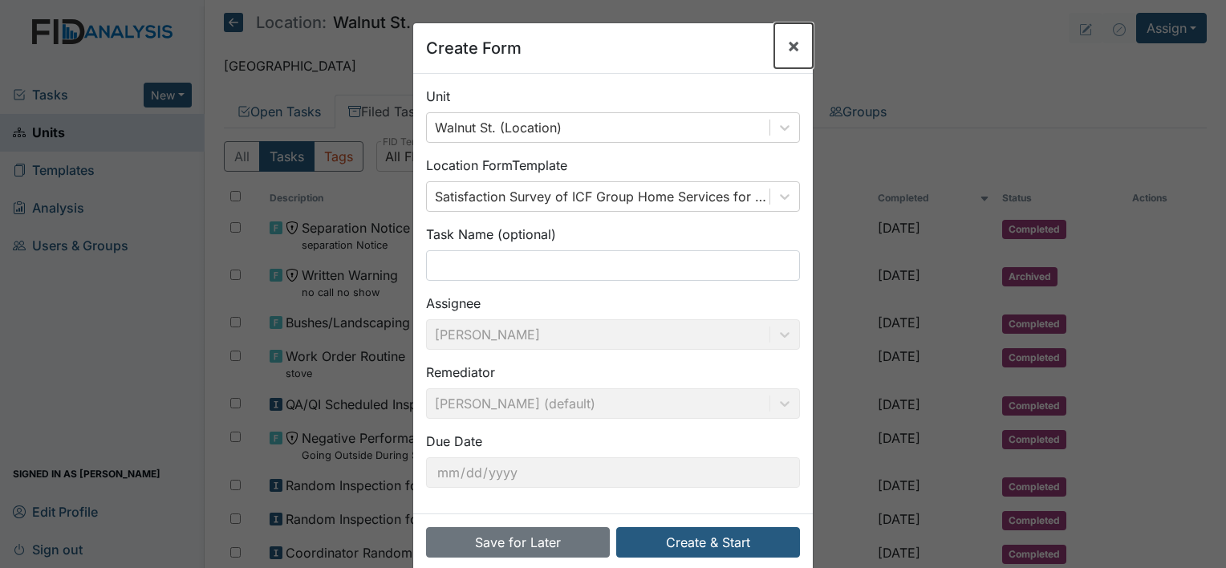
click at [787, 49] on span "×" at bounding box center [793, 45] width 13 height 23
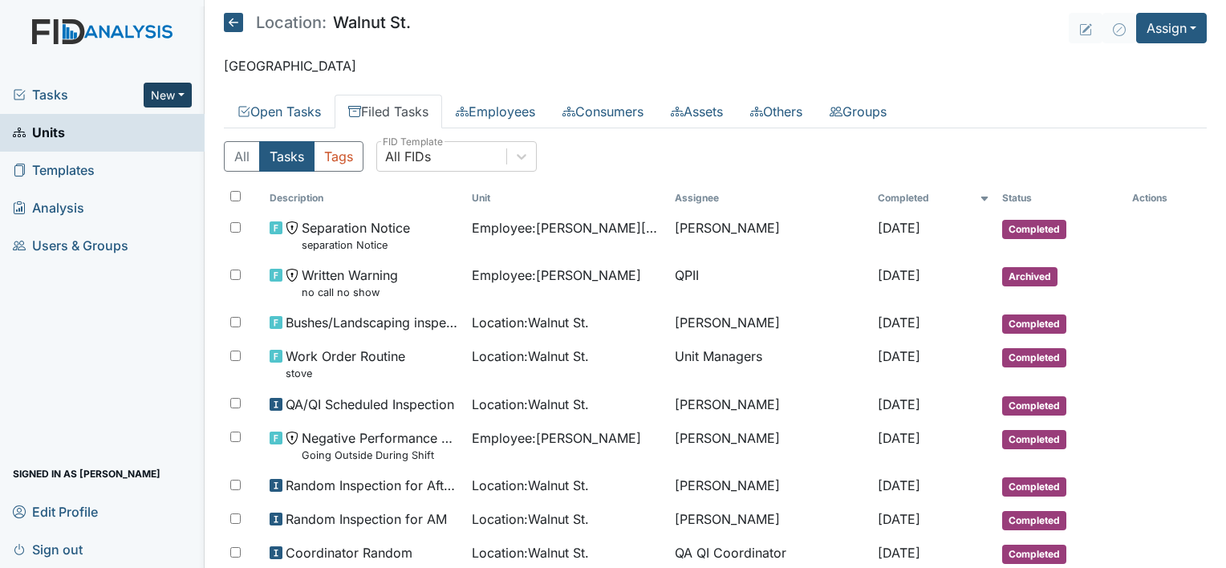
click at [171, 102] on button "New" at bounding box center [168, 95] width 48 height 25
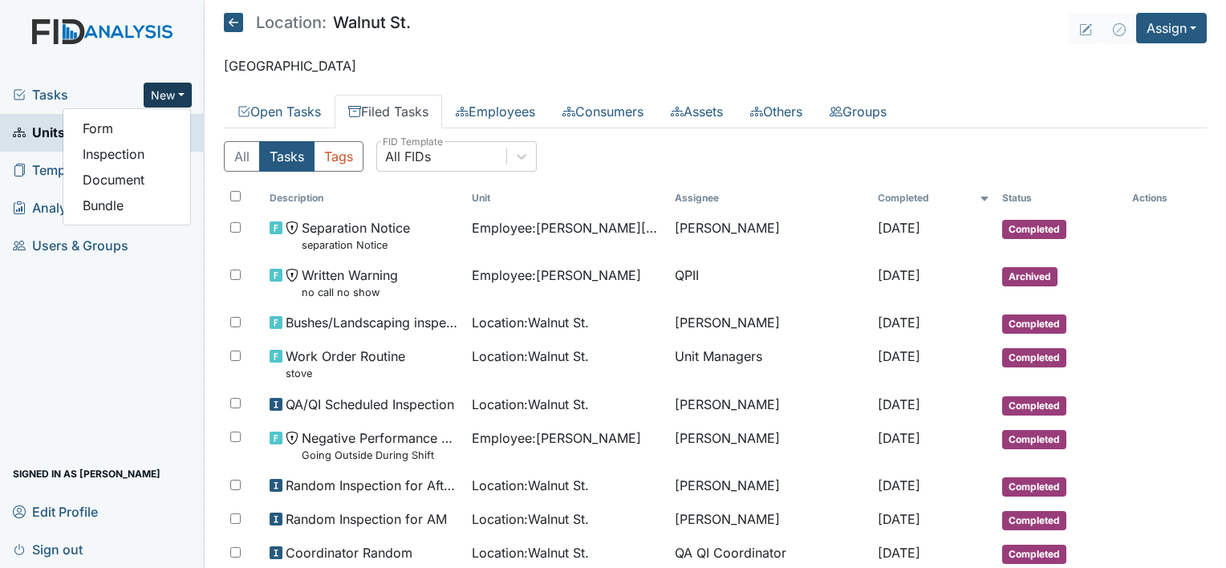
click at [225, 185] on th at bounding box center [243, 198] width 39 height 27
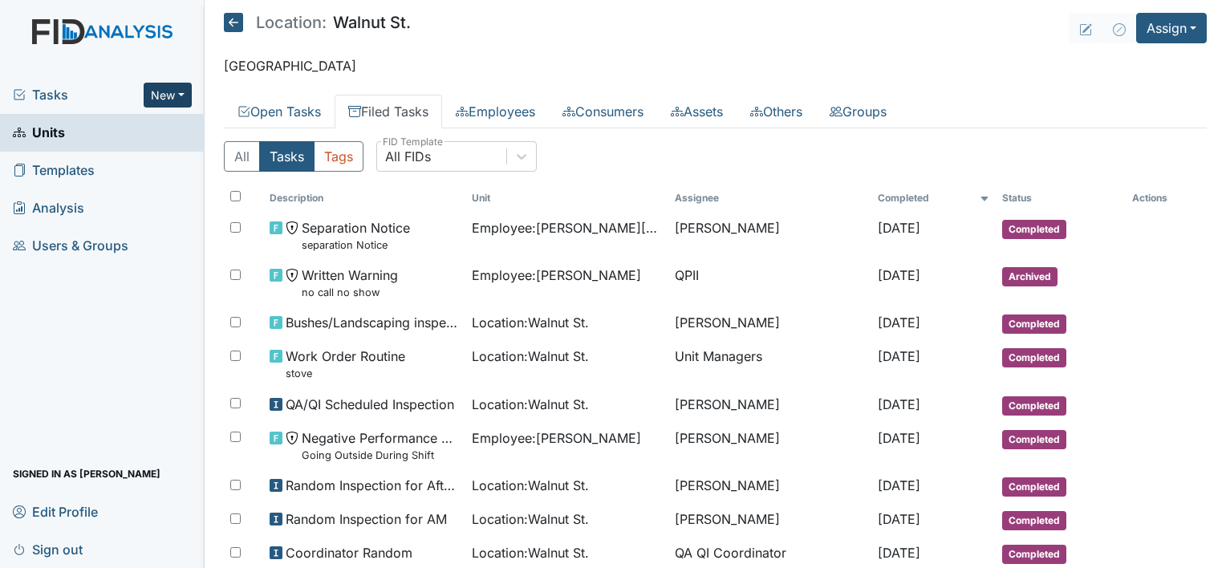
click at [154, 88] on button "New" at bounding box center [168, 95] width 48 height 25
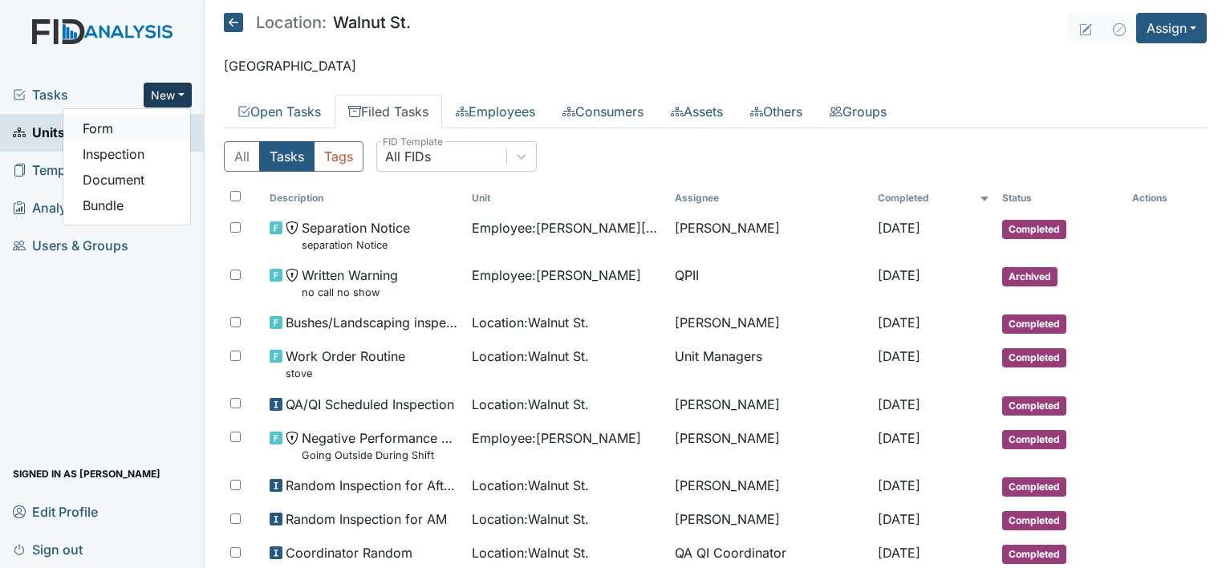
click at [132, 130] on link "Form" at bounding box center [126, 129] width 127 height 26
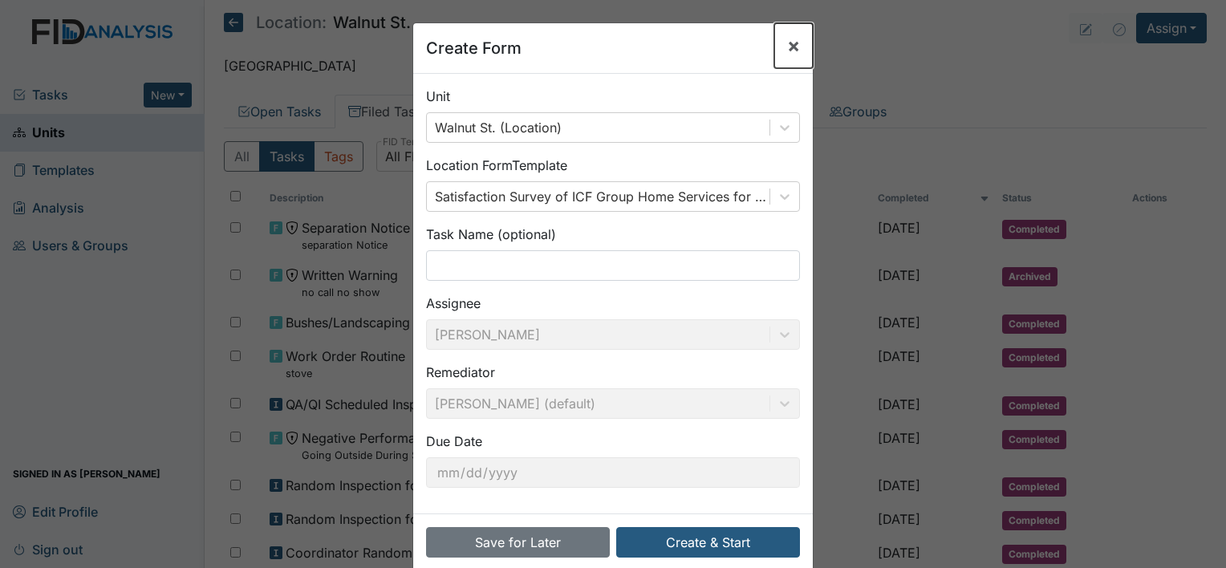
click at [788, 47] on span "×" at bounding box center [793, 45] width 13 height 23
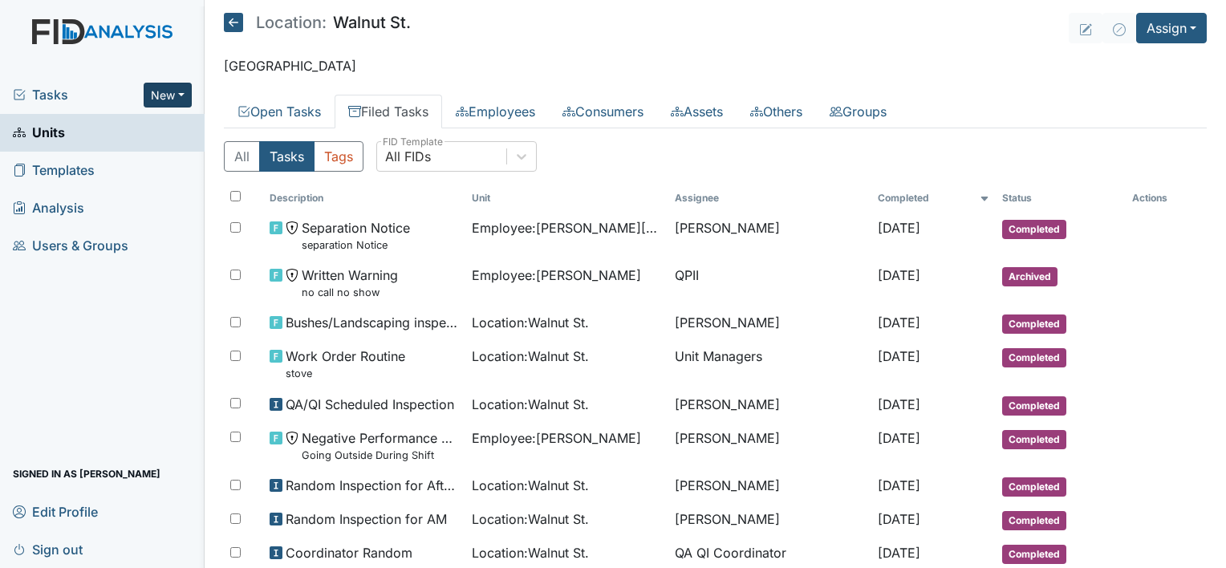
click at [168, 92] on button "New" at bounding box center [168, 95] width 48 height 25
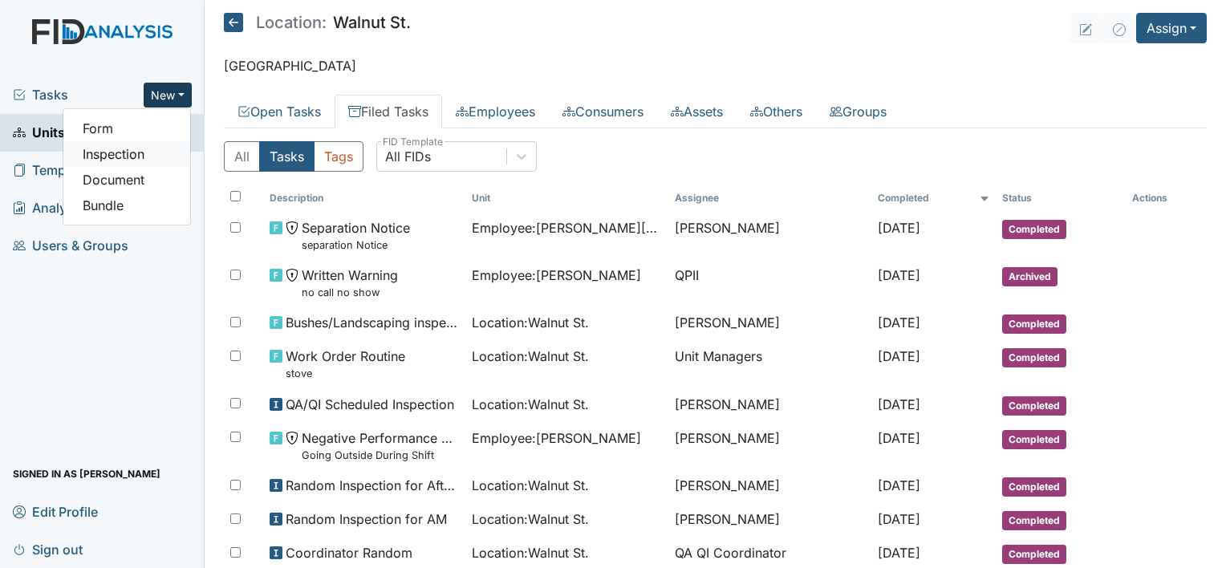
click at [133, 141] on link "Inspection" at bounding box center [126, 154] width 127 height 26
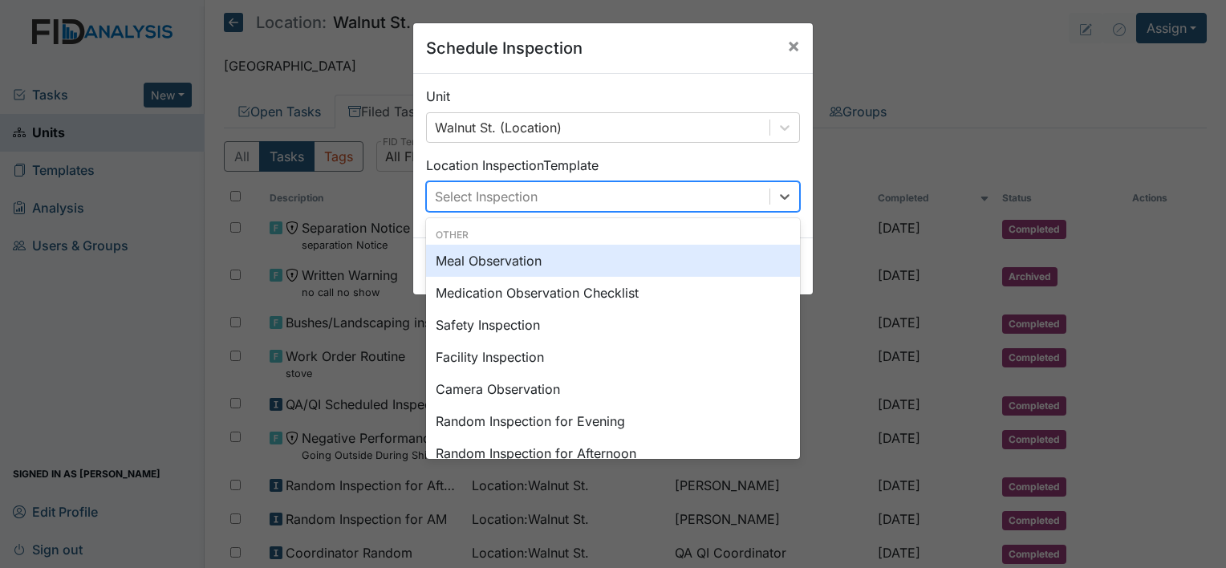
click at [553, 200] on div "Select Inspection" at bounding box center [598, 196] width 343 height 29
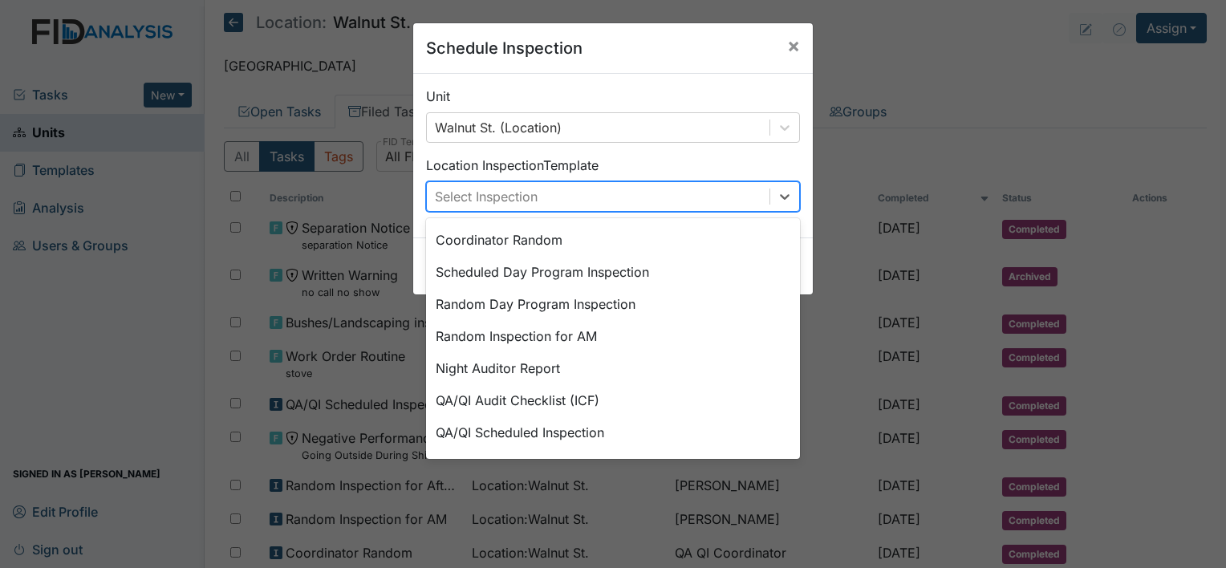
scroll to position [276, 0]
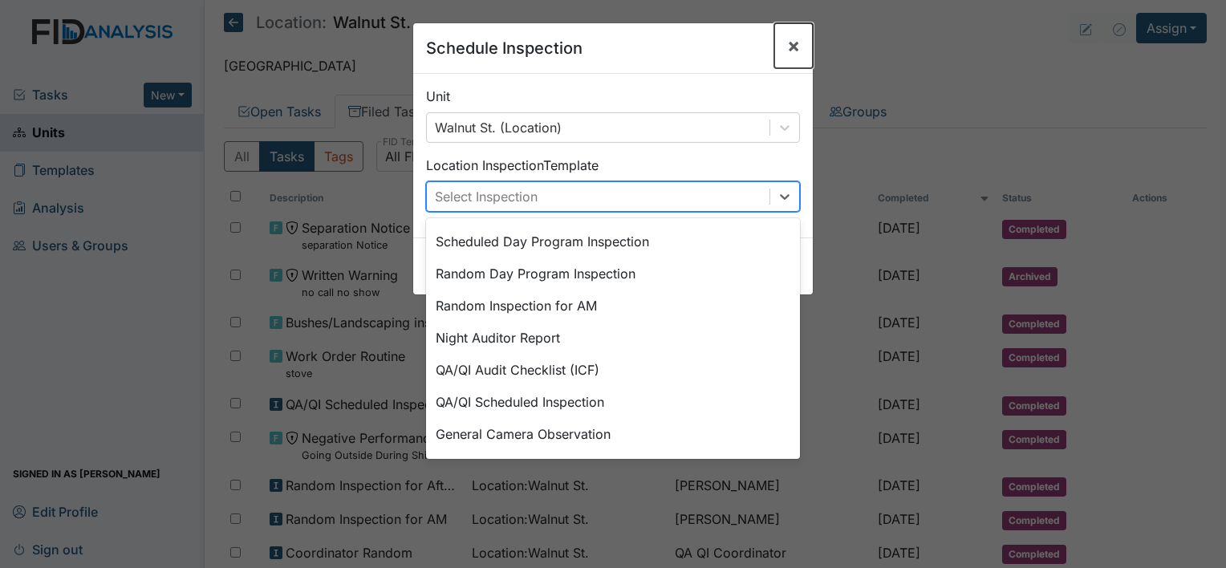
click at [789, 44] on span "×" at bounding box center [793, 45] width 13 height 23
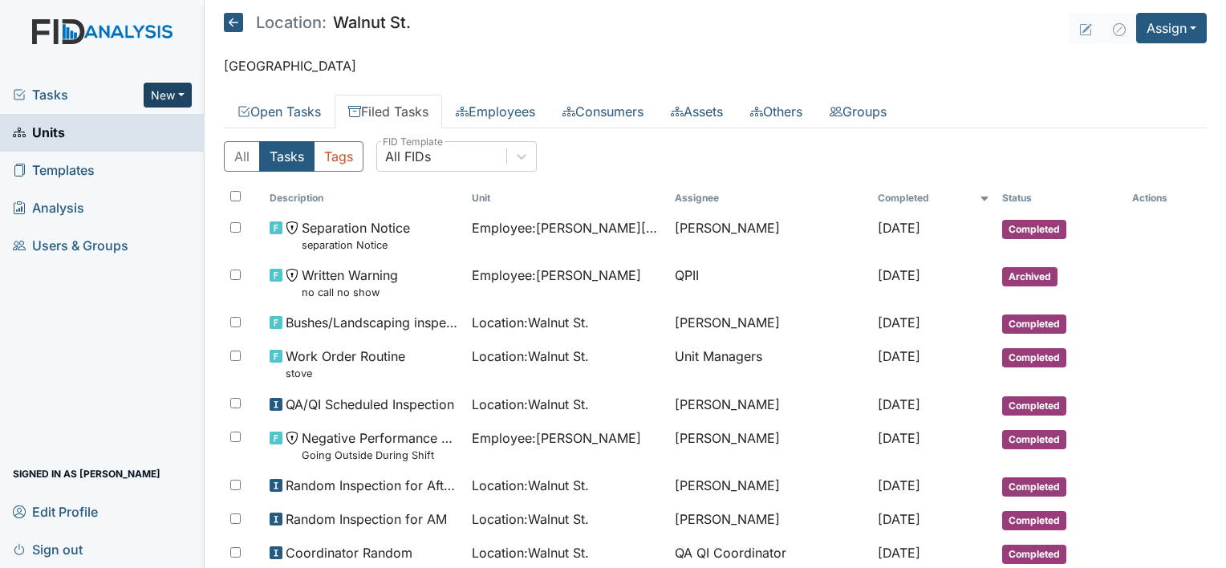
click at [176, 96] on button "New" at bounding box center [168, 95] width 48 height 25
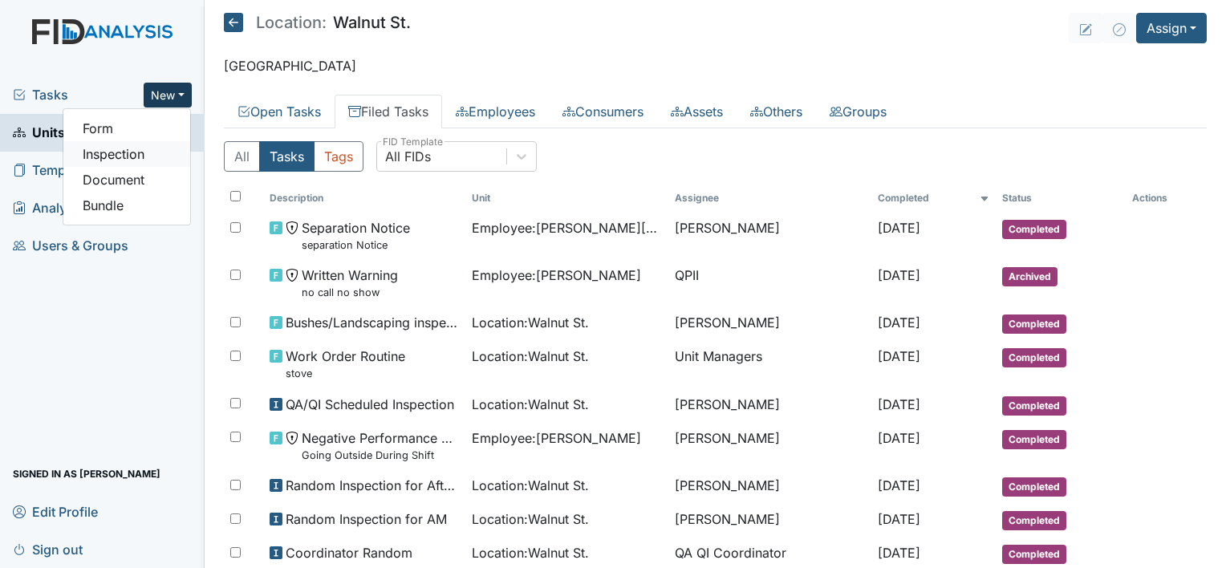
click at [132, 160] on link "Inspection" at bounding box center [126, 154] width 127 height 26
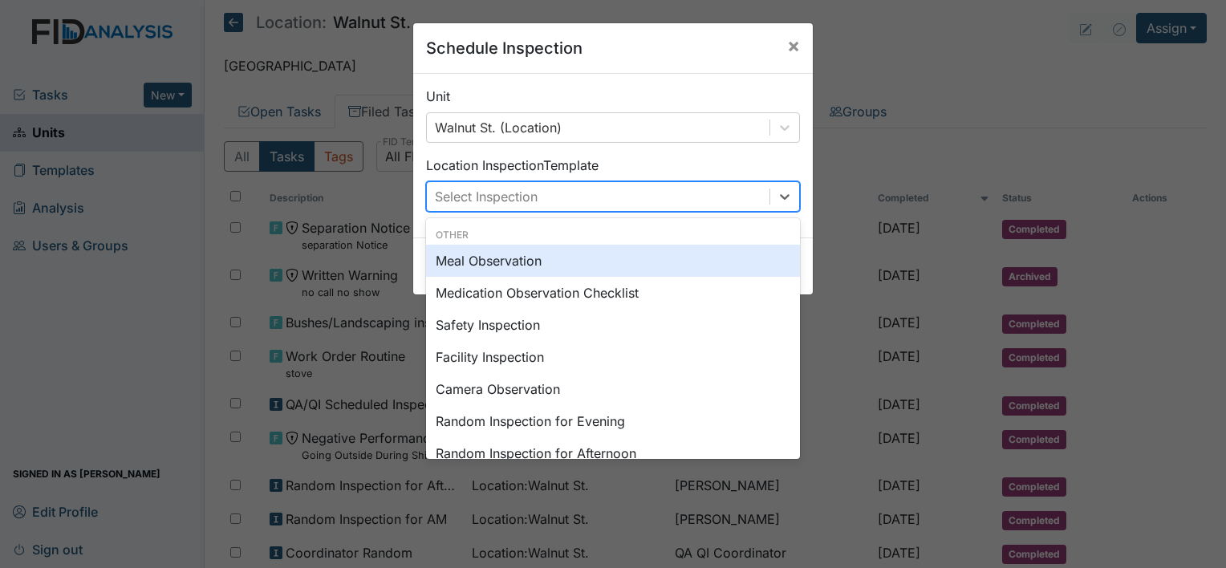
click at [506, 196] on div "Select Inspection" at bounding box center [486, 196] width 103 height 19
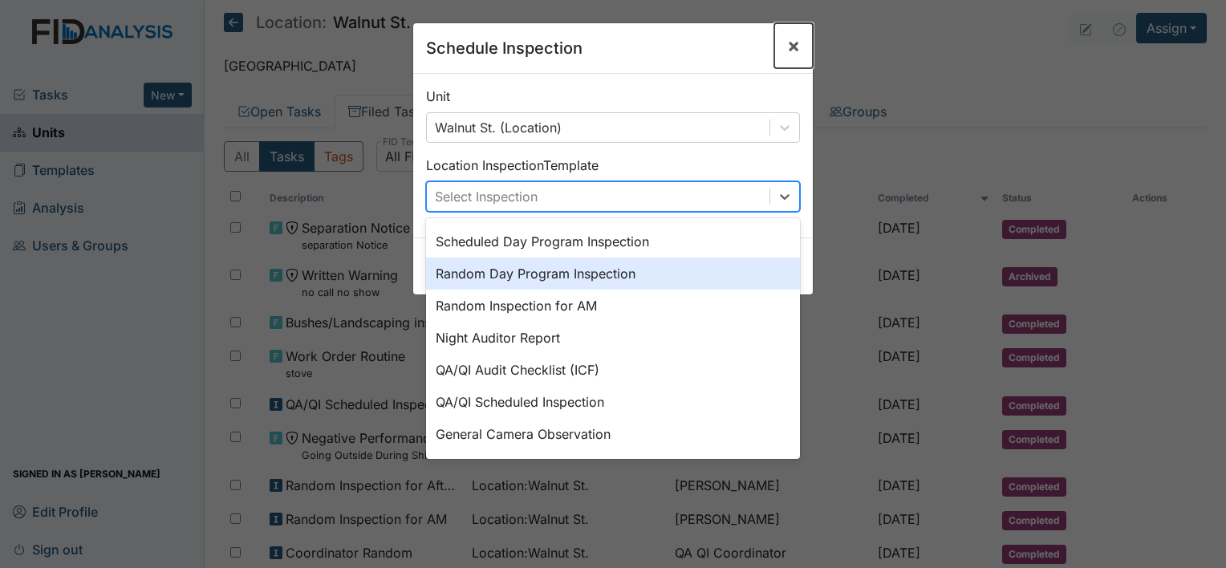
click at [789, 39] on span "×" at bounding box center [793, 45] width 13 height 23
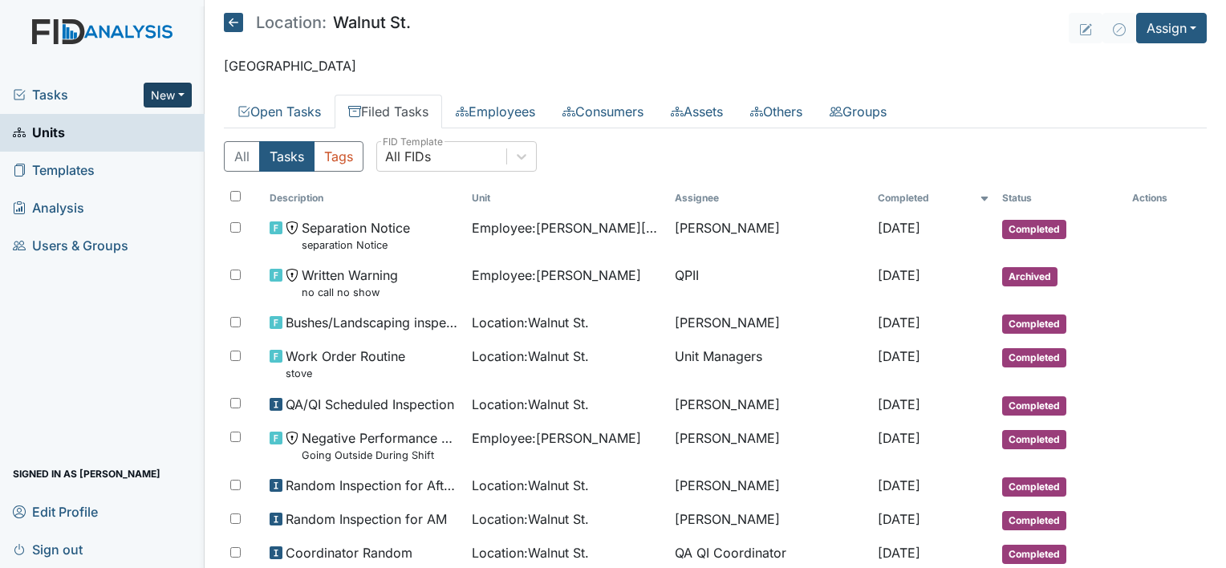
click at [159, 85] on button "New" at bounding box center [168, 95] width 48 height 25
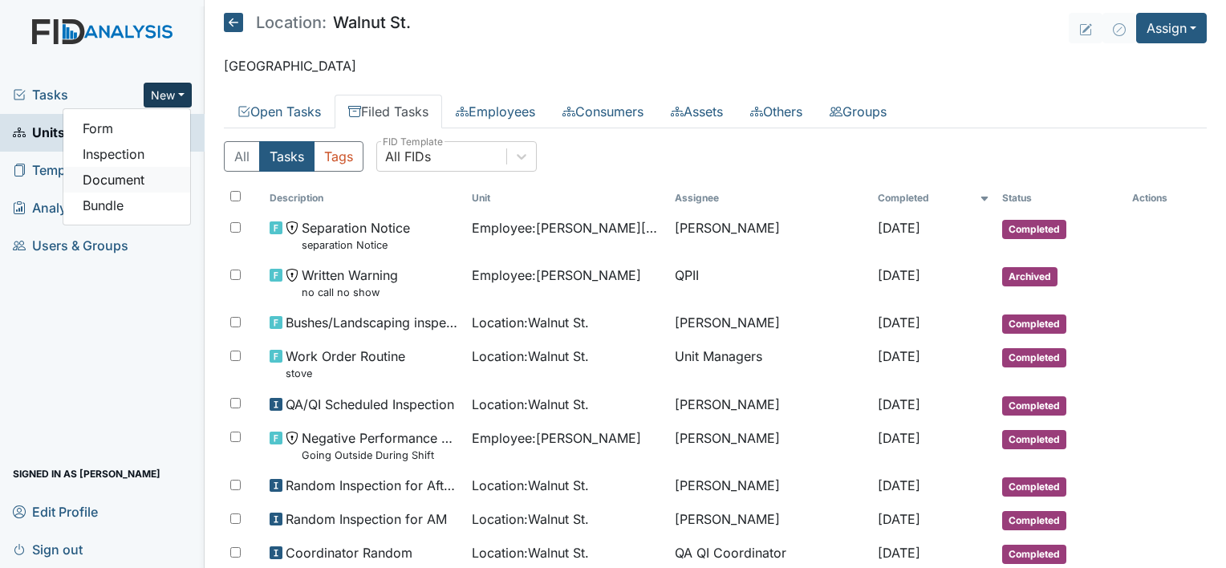
click at [143, 180] on link "Document" at bounding box center [126, 180] width 127 height 26
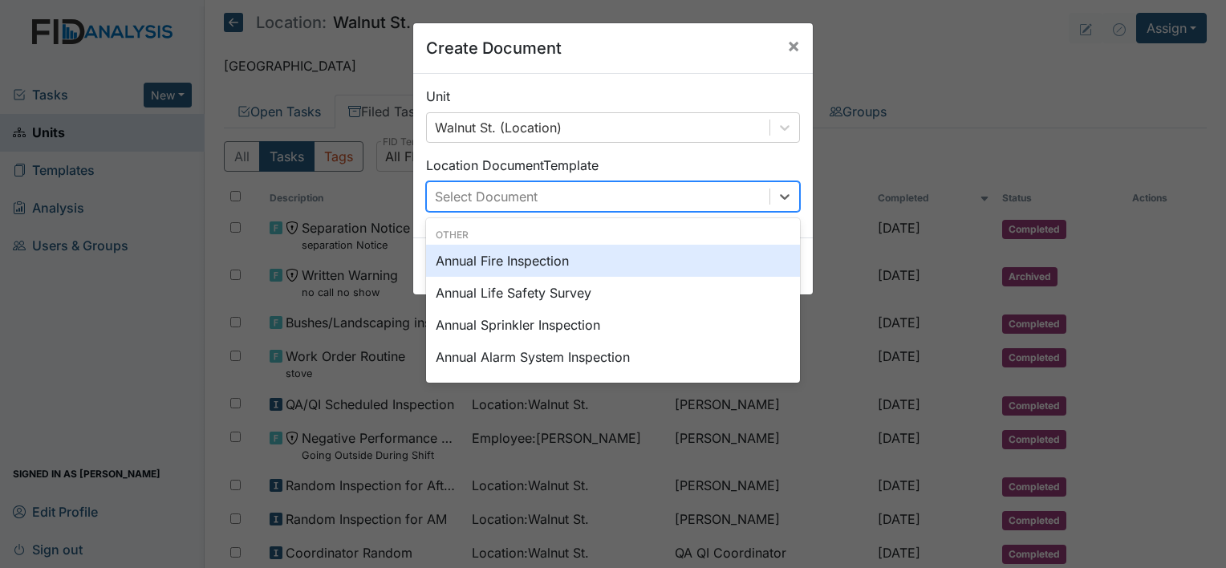
click at [546, 201] on div "Select Document" at bounding box center [598, 196] width 343 height 29
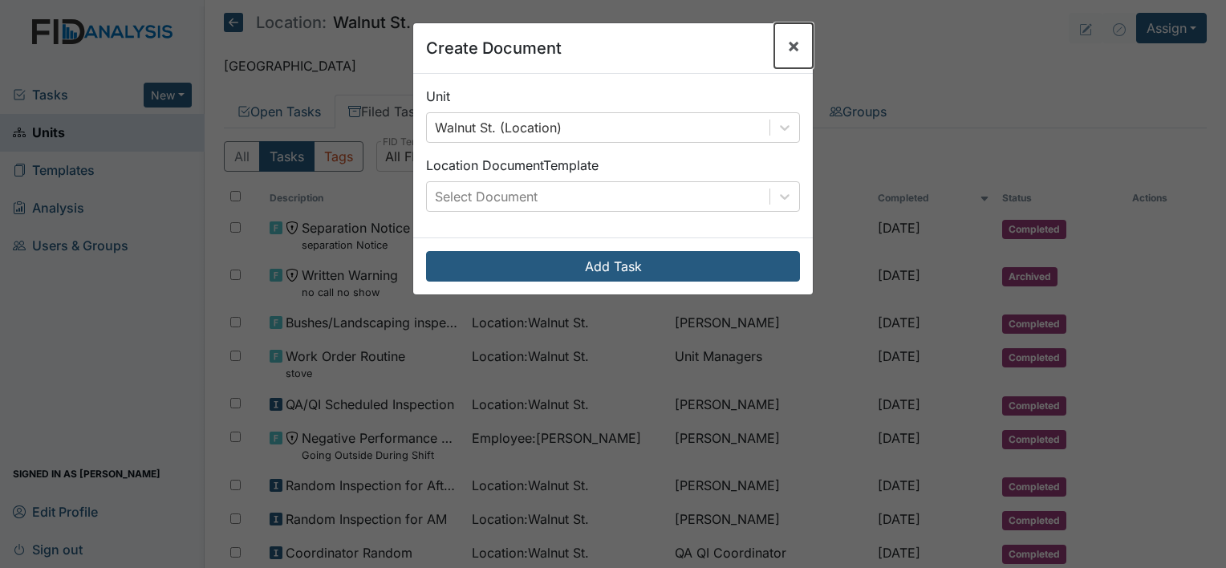
click at [789, 44] on span "×" at bounding box center [793, 45] width 13 height 23
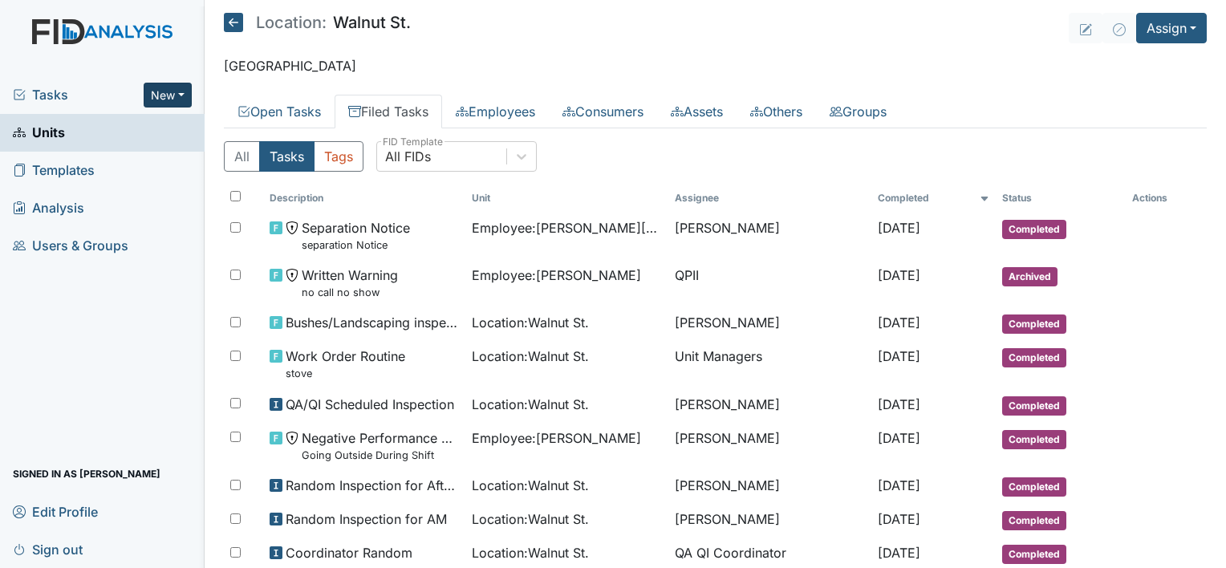
click at [175, 89] on button "New" at bounding box center [168, 95] width 48 height 25
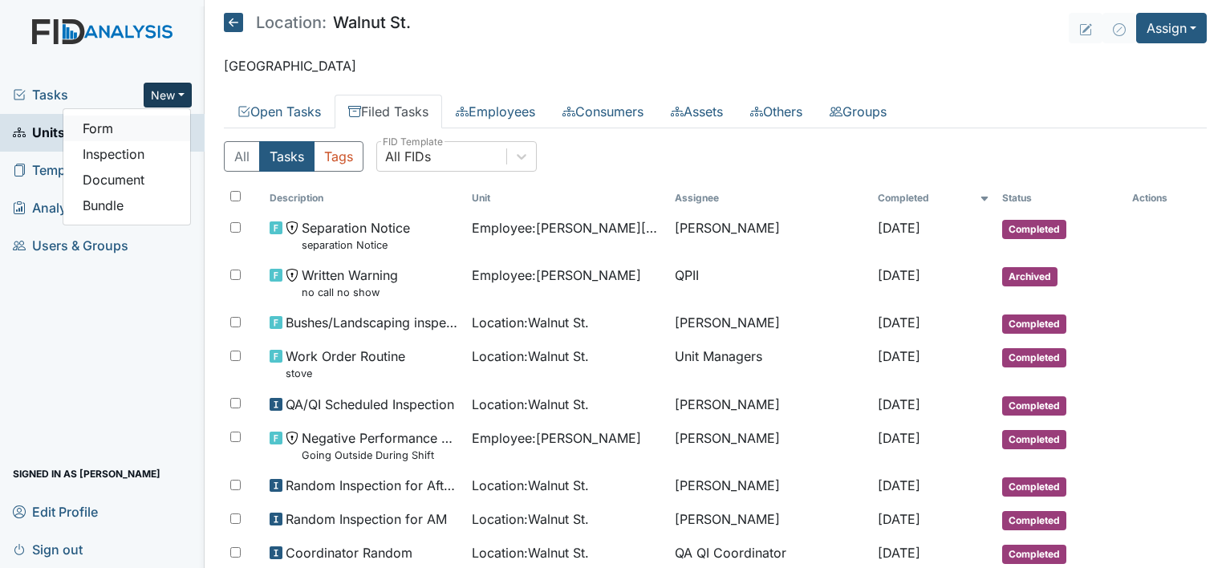
click at [121, 132] on link "Form" at bounding box center [126, 129] width 127 height 26
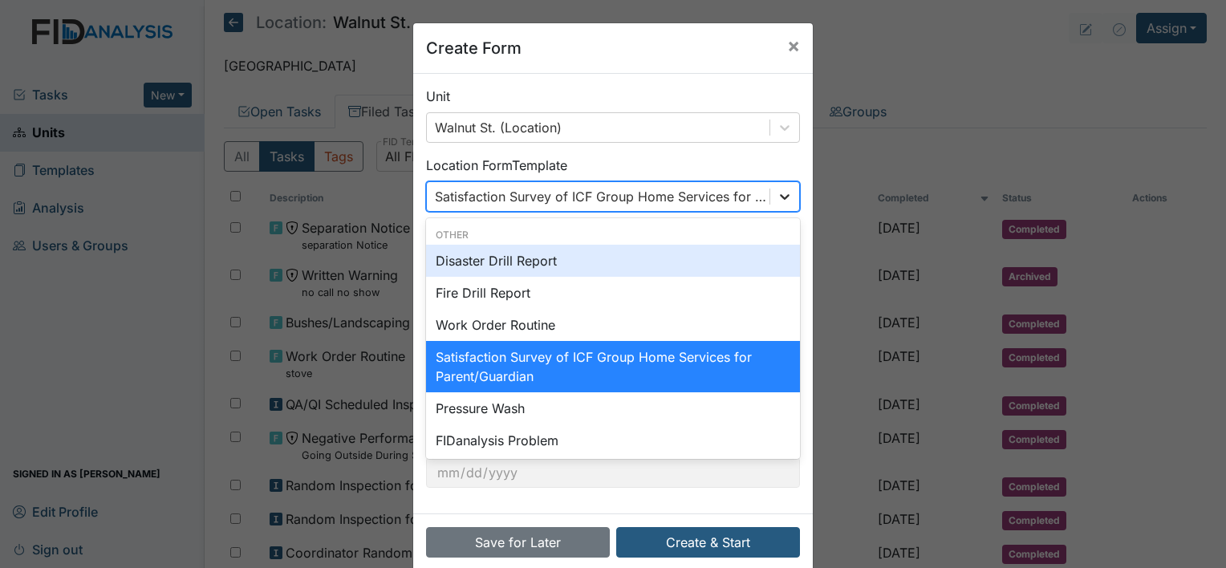
click at [781, 202] on icon at bounding box center [785, 197] width 16 height 16
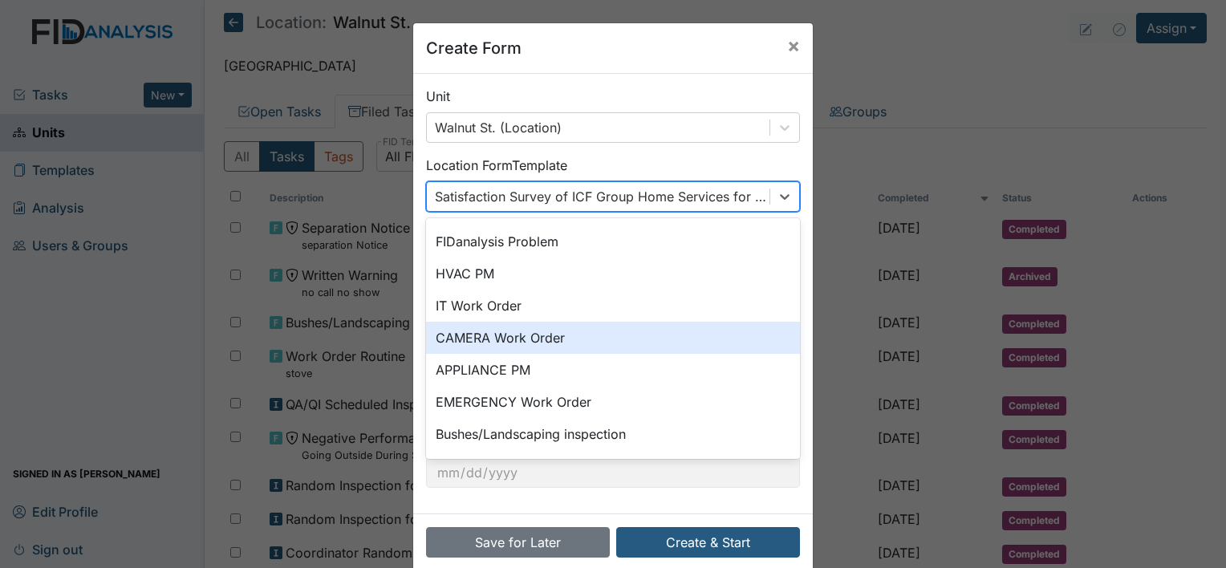
scroll to position [189, 0]
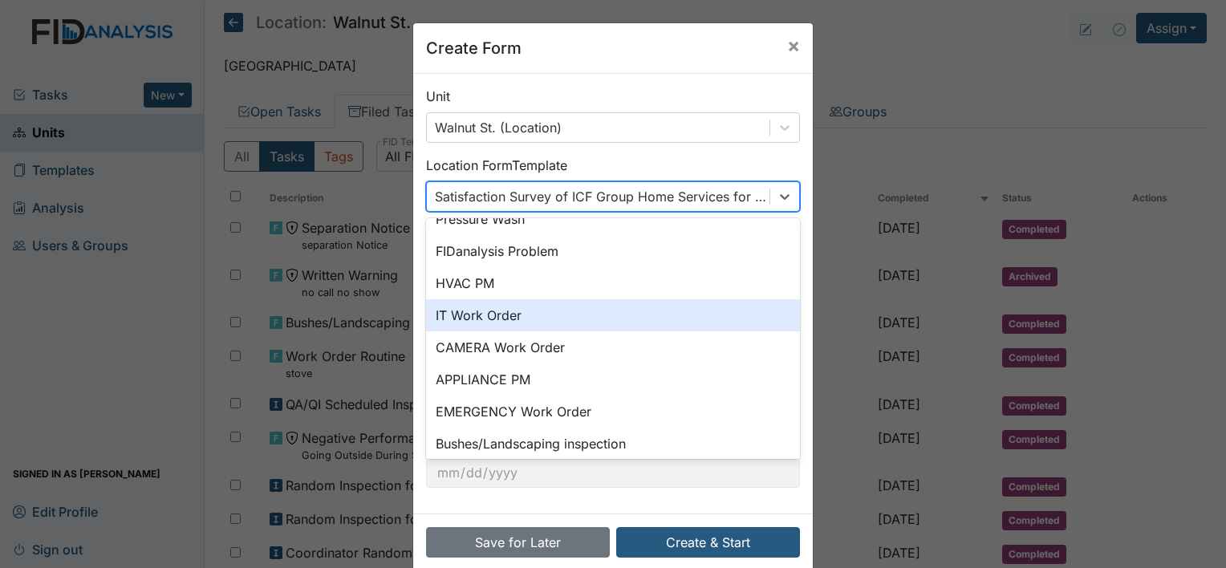
click at [518, 315] on div "IT Work Order" at bounding box center [613, 315] width 374 height 32
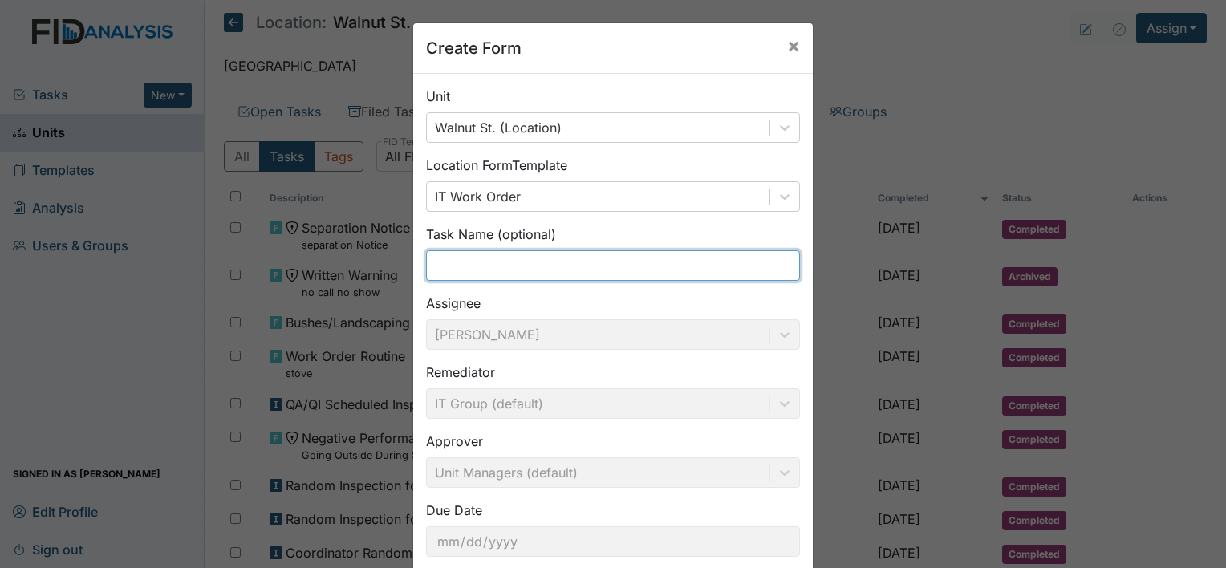
click at [502, 268] on input "text" at bounding box center [613, 265] width 374 height 30
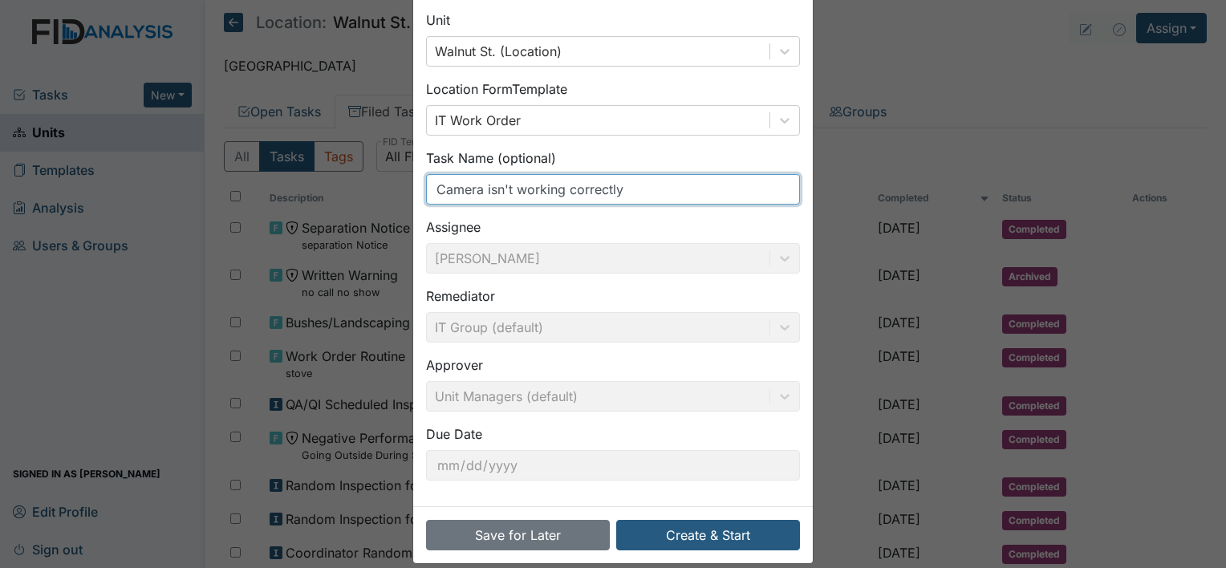
scroll to position [93, 0]
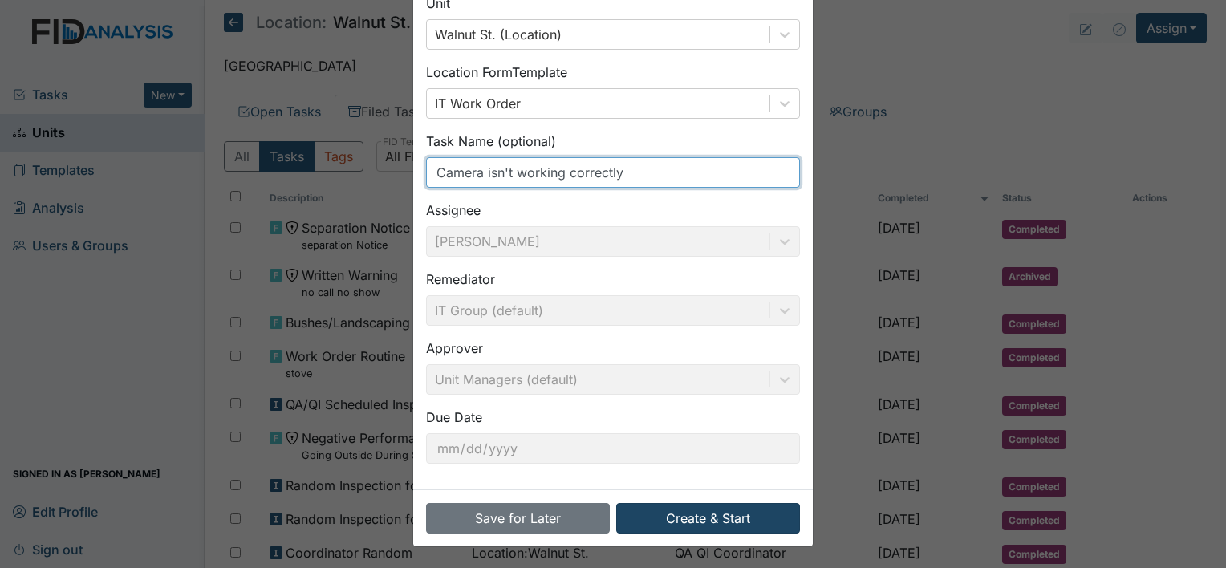
type input "Camera isn't working correctly"
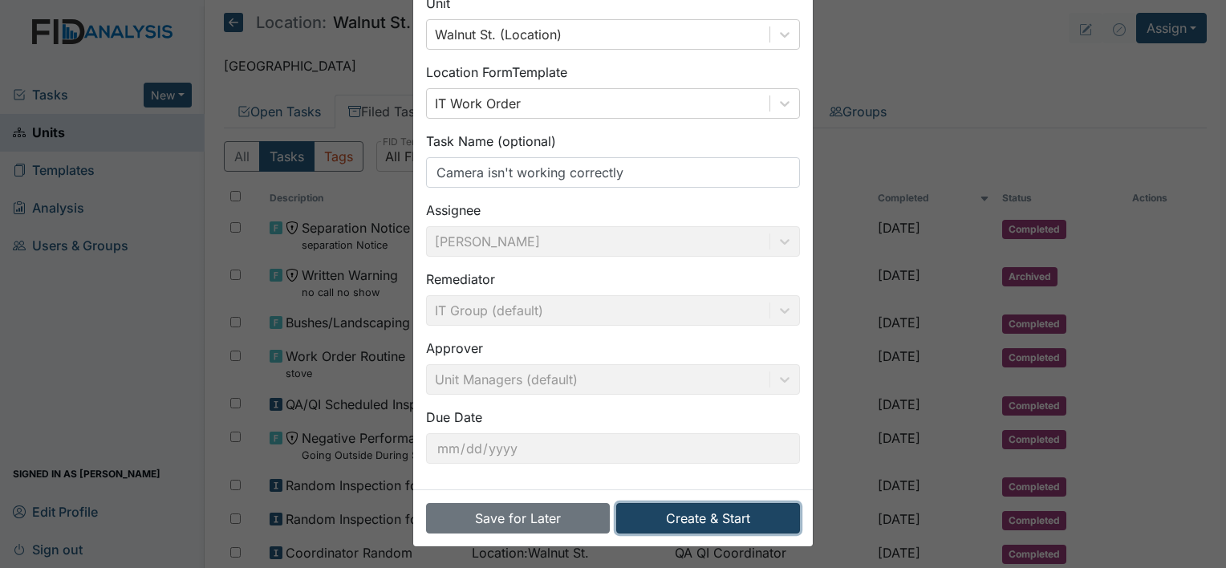
click at [721, 519] on button "Create & Start" at bounding box center [708, 518] width 184 height 30
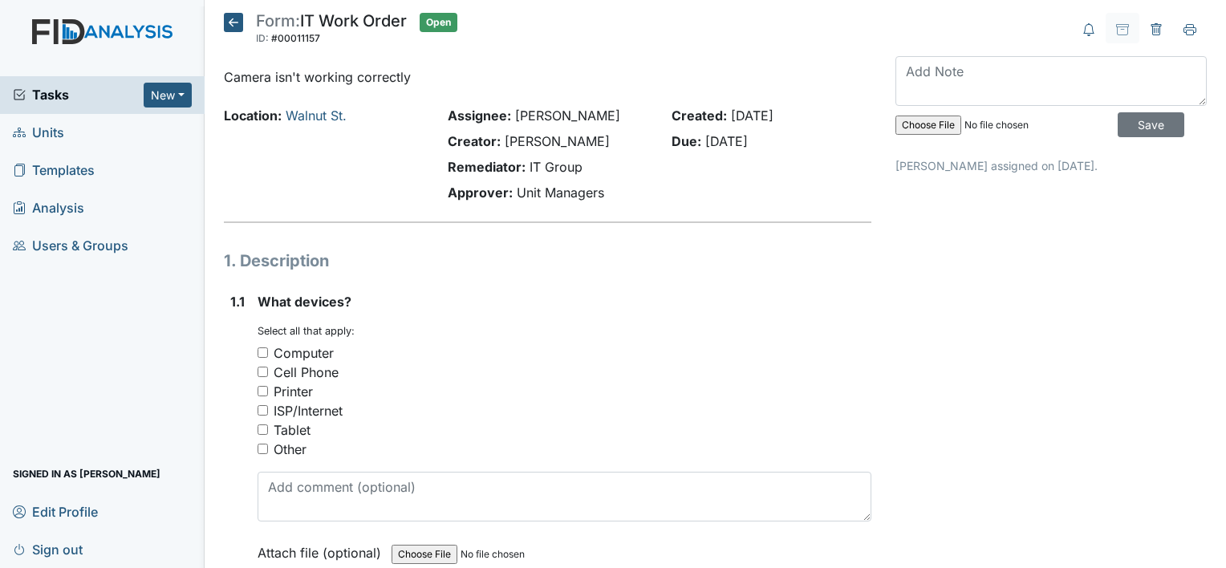
click at [258, 347] on input "Computer" at bounding box center [263, 352] width 10 height 10
checkbox input "true"
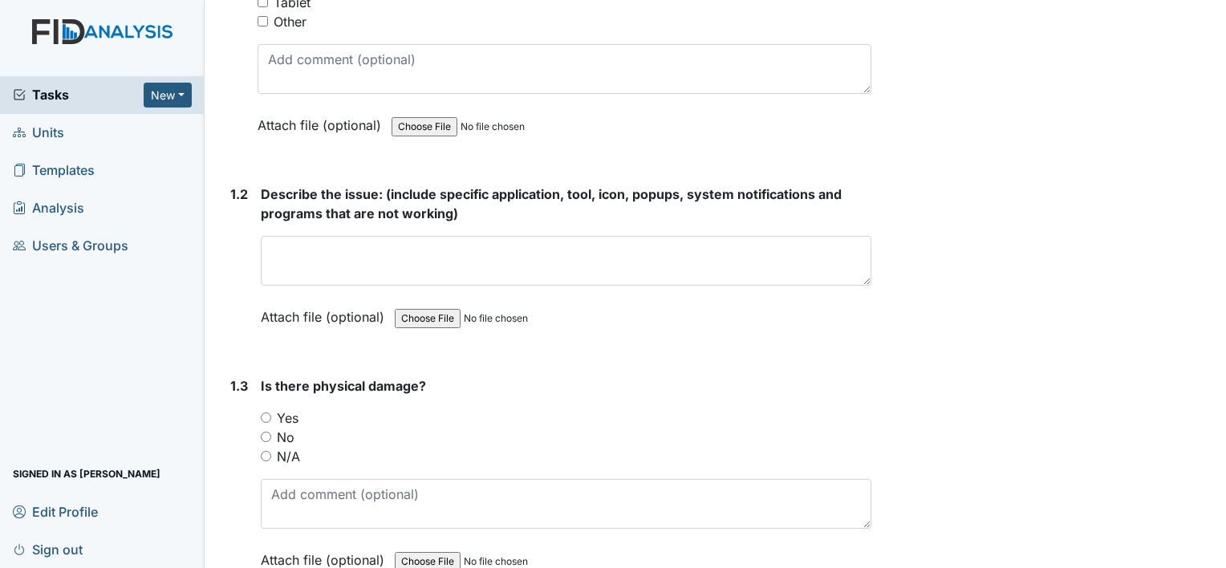
scroll to position [424, 0]
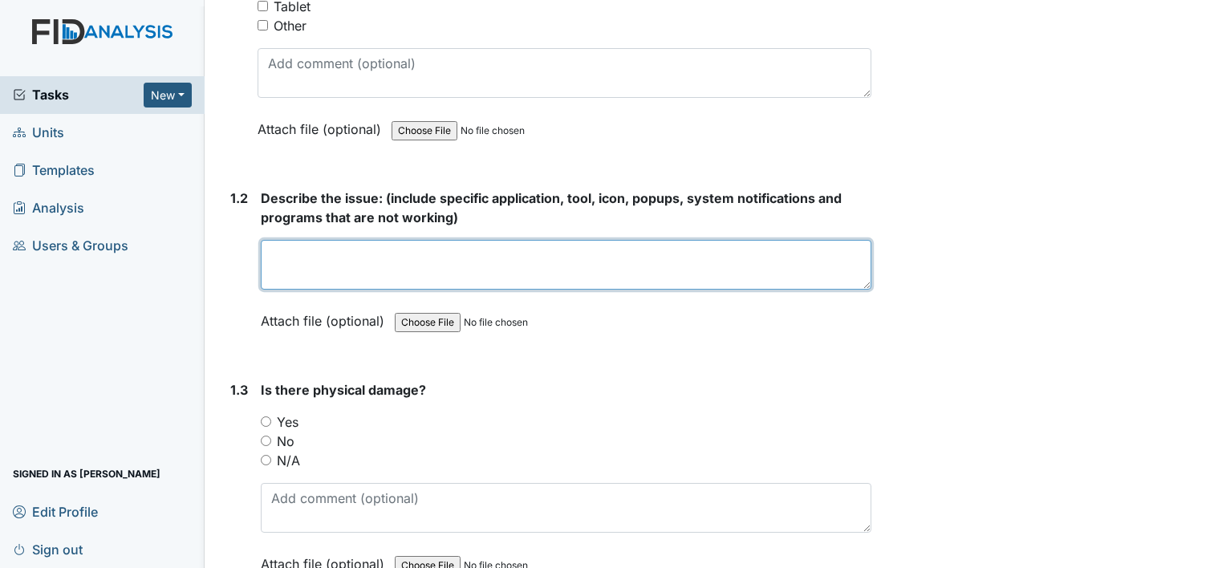
click at [523, 249] on textarea at bounding box center [566, 265] width 611 height 50
type textarea "W"
type textarea "When I try to playback the camera's at the gr"
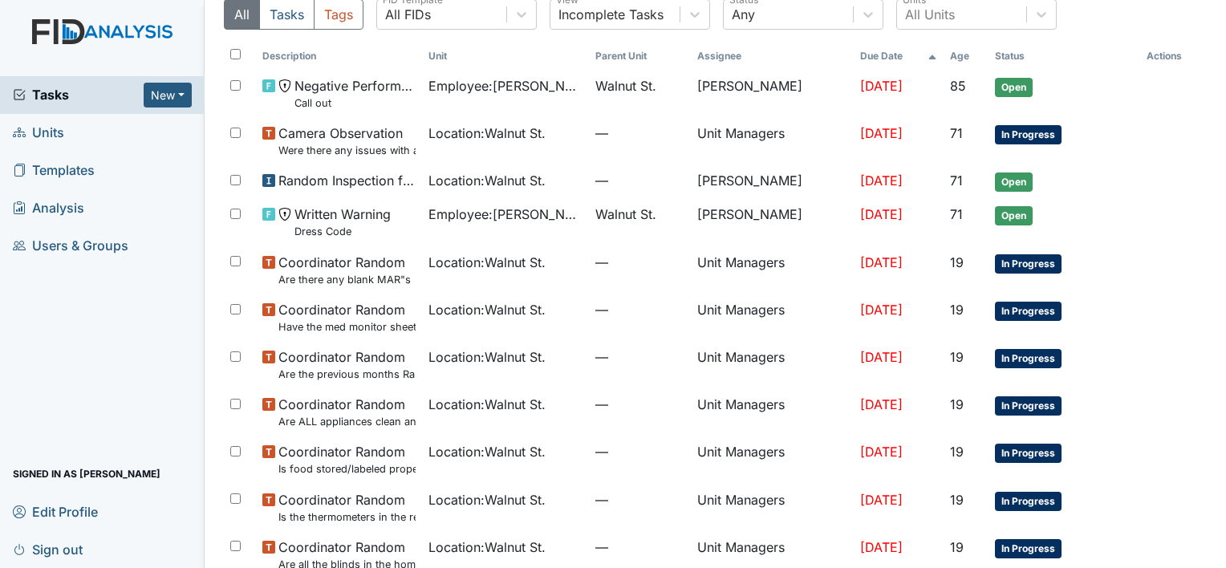
scroll to position [59, 0]
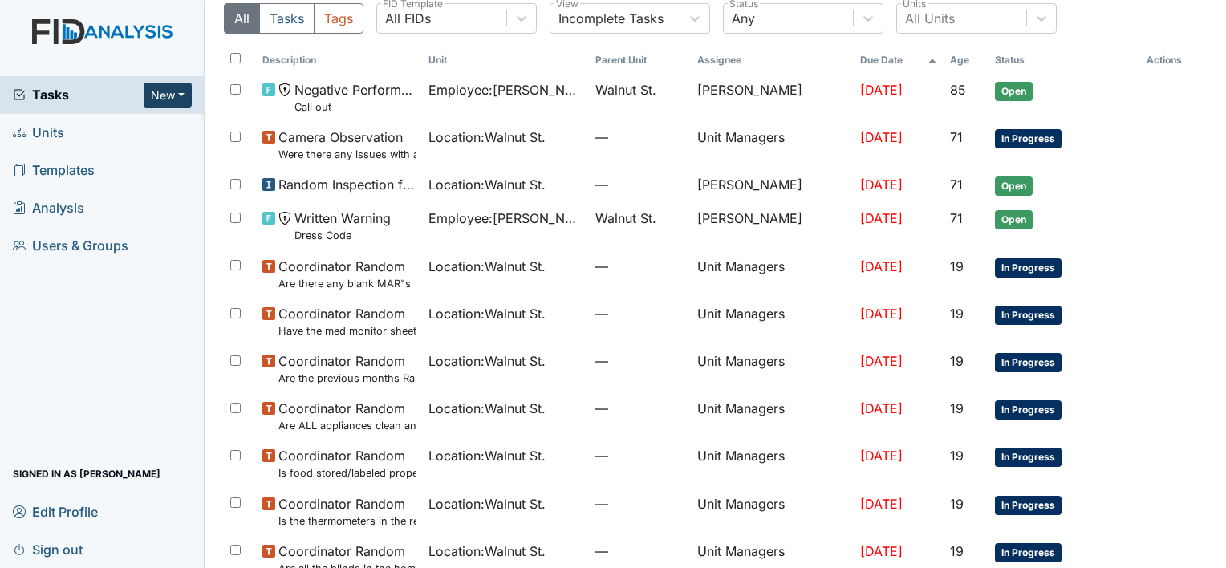
click at [180, 88] on button "New" at bounding box center [168, 95] width 48 height 25
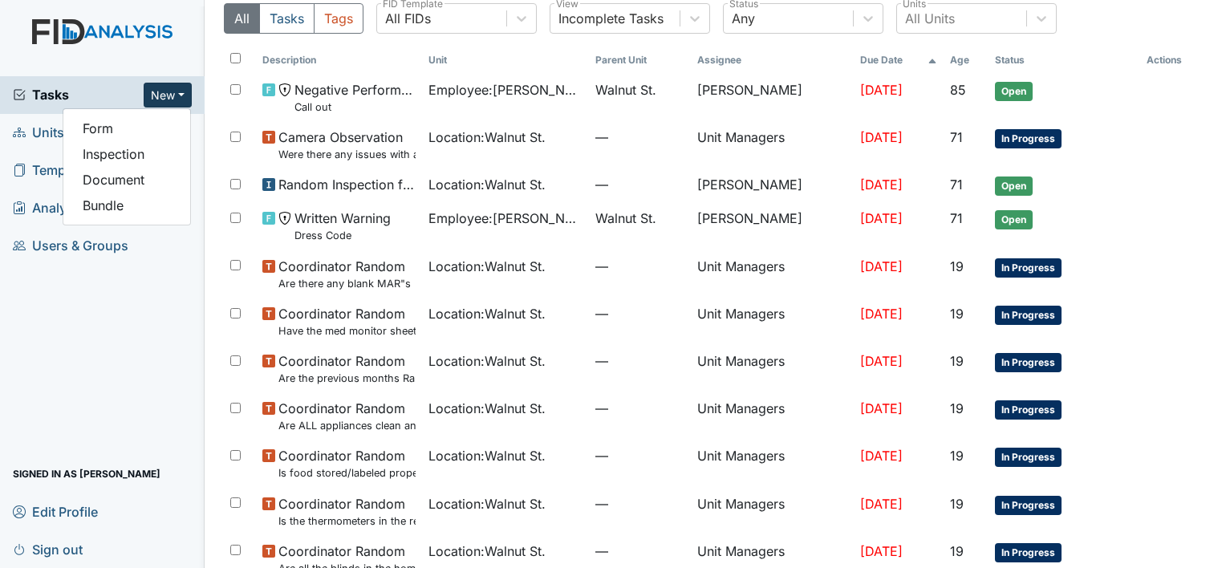
click at [180, 88] on button "New" at bounding box center [168, 95] width 48 height 25
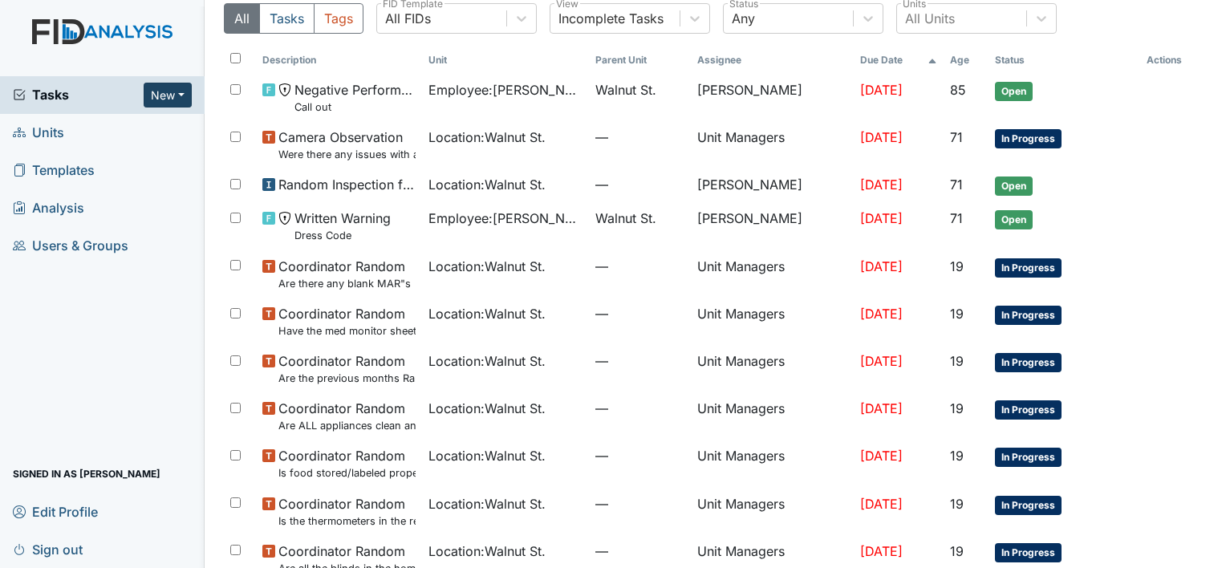
click at [180, 88] on button "New" at bounding box center [168, 95] width 48 height 25
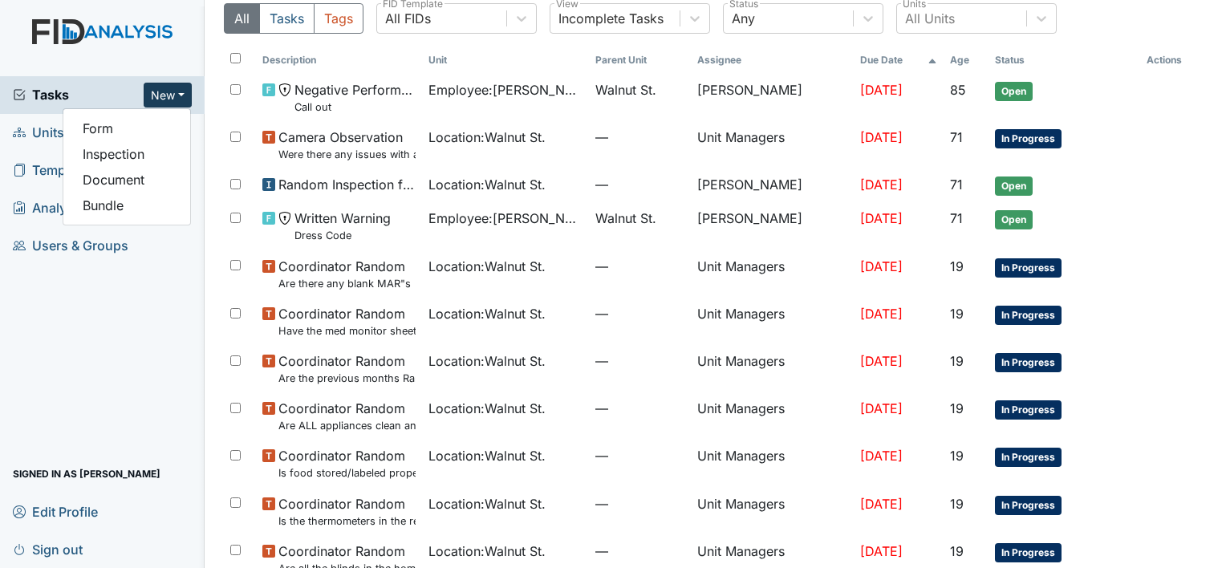
click at [180, 88] on button "New" at bounding box center [168, 95] width 48 height 25
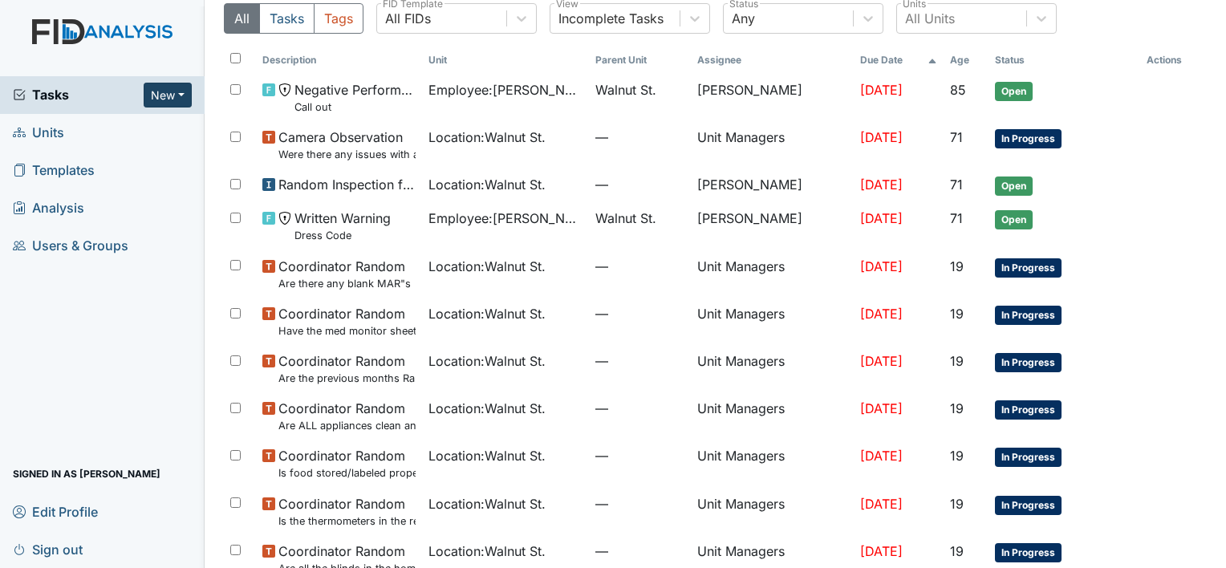
click at [166, 96] on button "New" at bounding box center [168, 95] width 48 height 25
click at [116, 128] on link "Form" at bounding box center [126, 129] width 127 height 26
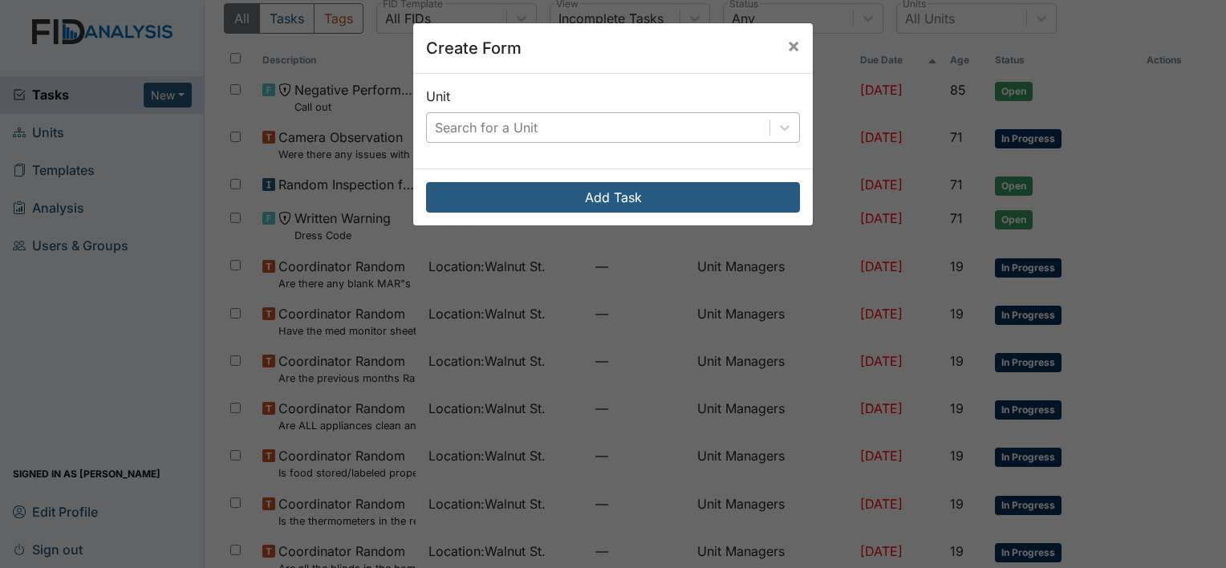
click at [754, 123] on div "Search for a Unit" at bounding box center [598, 127] width 343 height 29
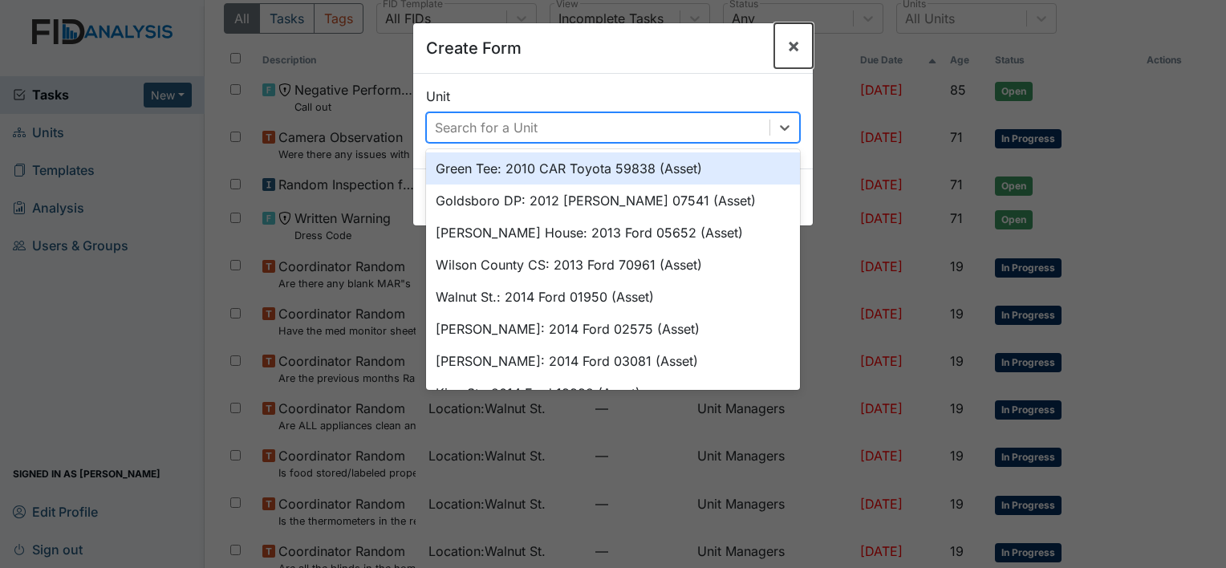
click at [789, 49] on span "×" at bounding box center [793, 45] width 13 height 23
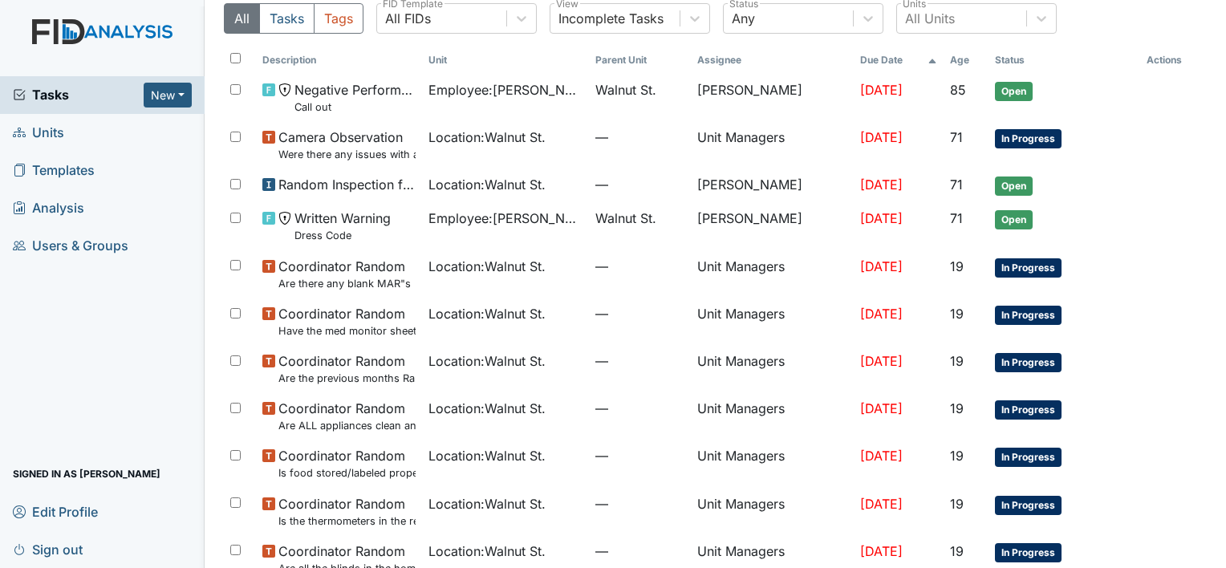
scroll to position [0, 0]
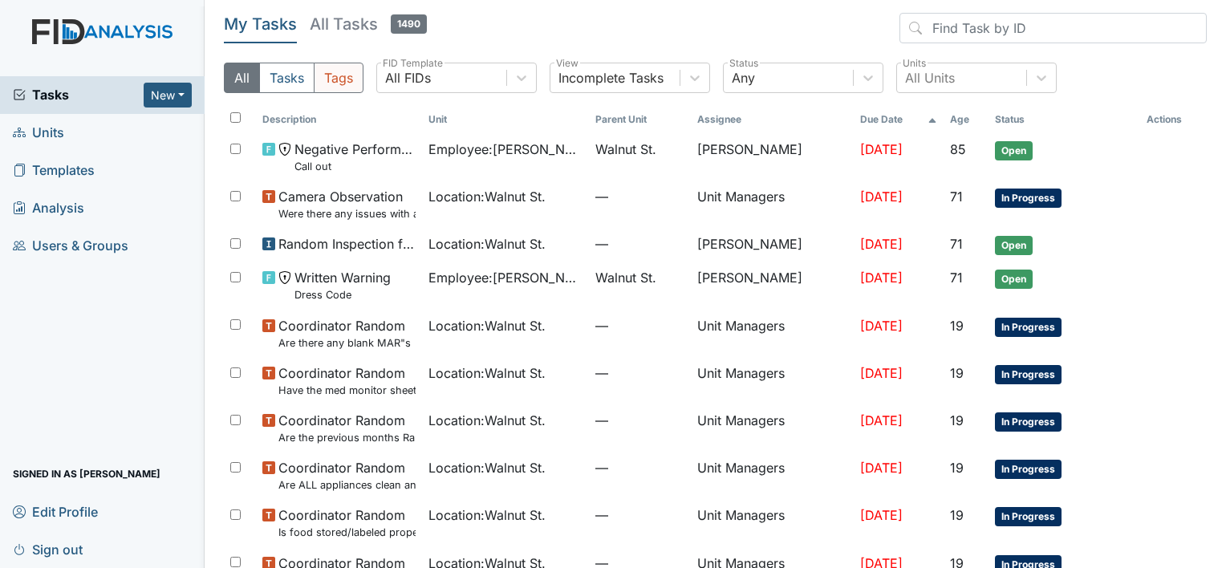
click at [328, 77] on button "Tags" at bounding box center [339, 78] width 50 height 30
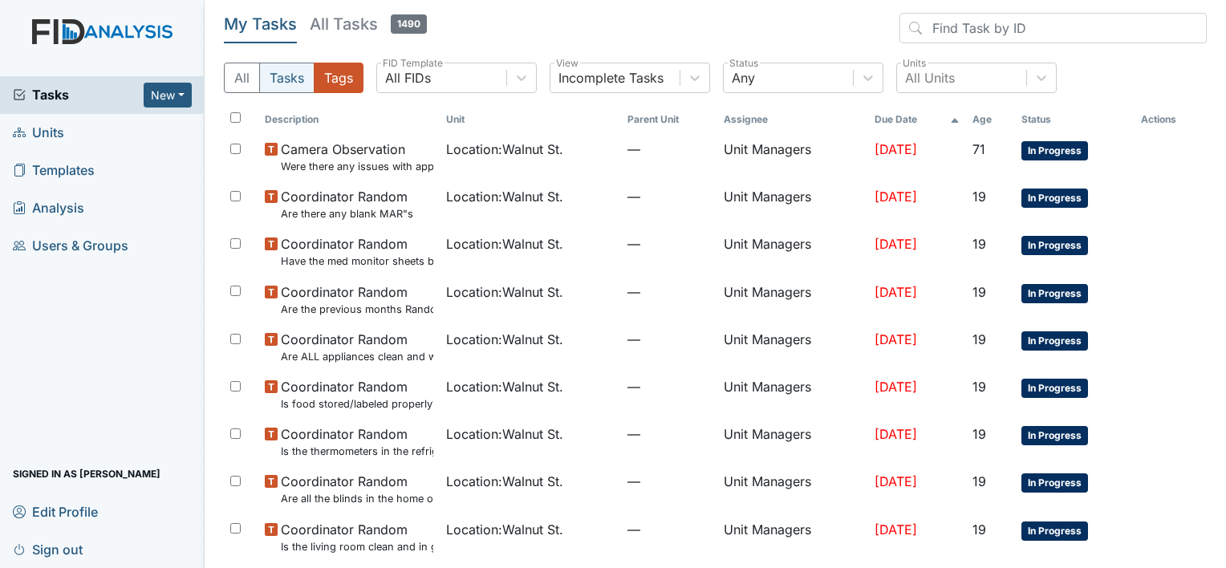
click at [290, 84] on button "Tasks" at bounding box center [286, 78] width 55 height 30
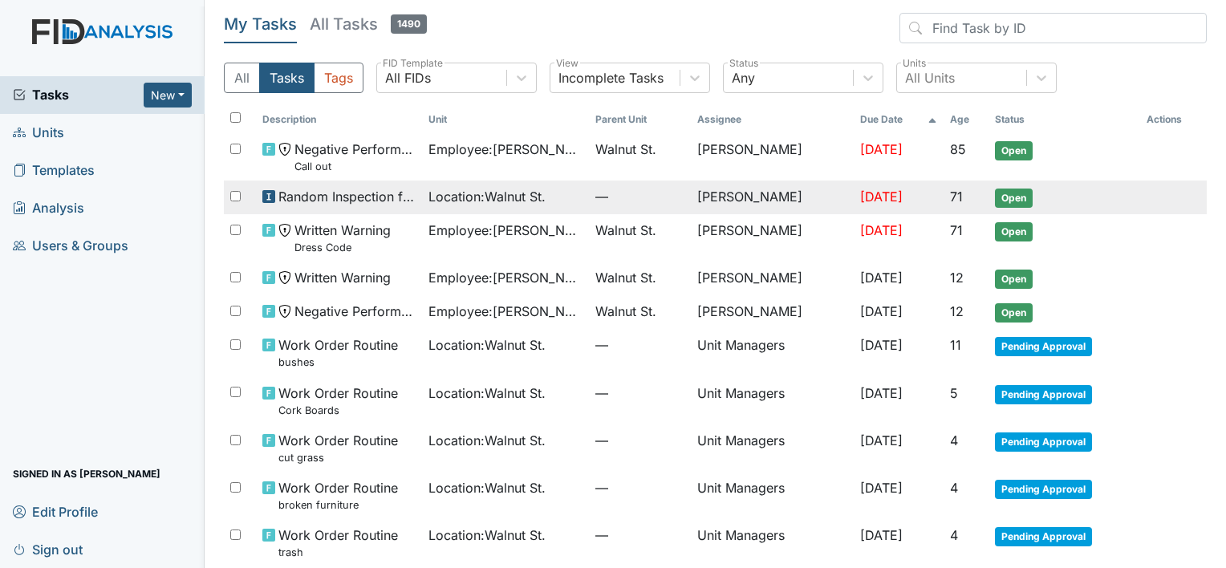
click at [906, 206] on td "[DATE]" at bounding box center [899, 198] width 90 height 34
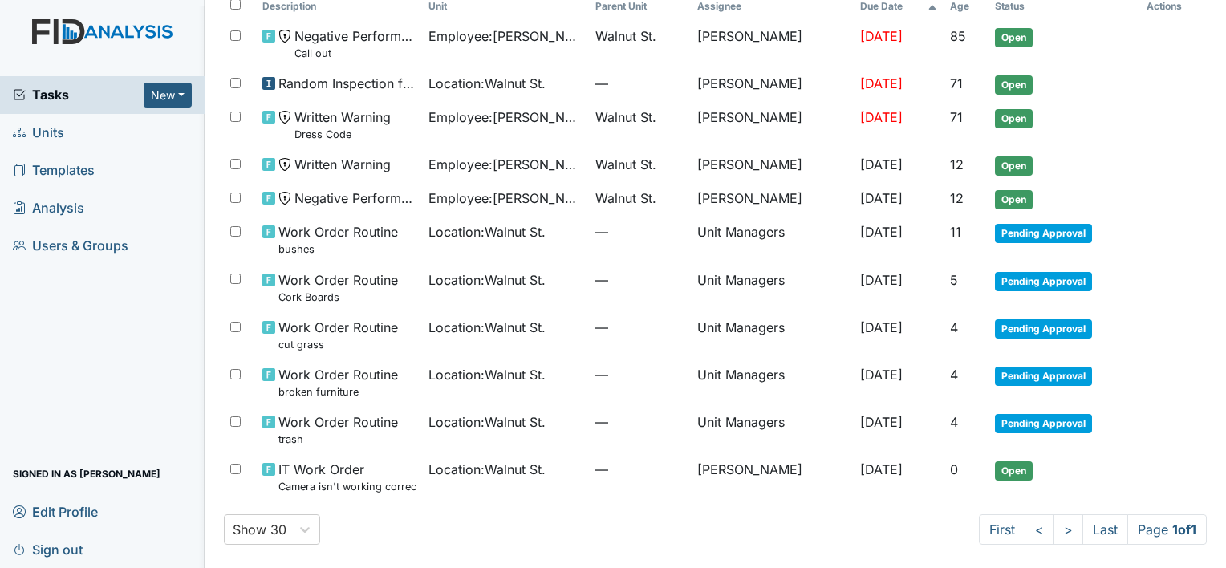
scroll to position [111, 0]
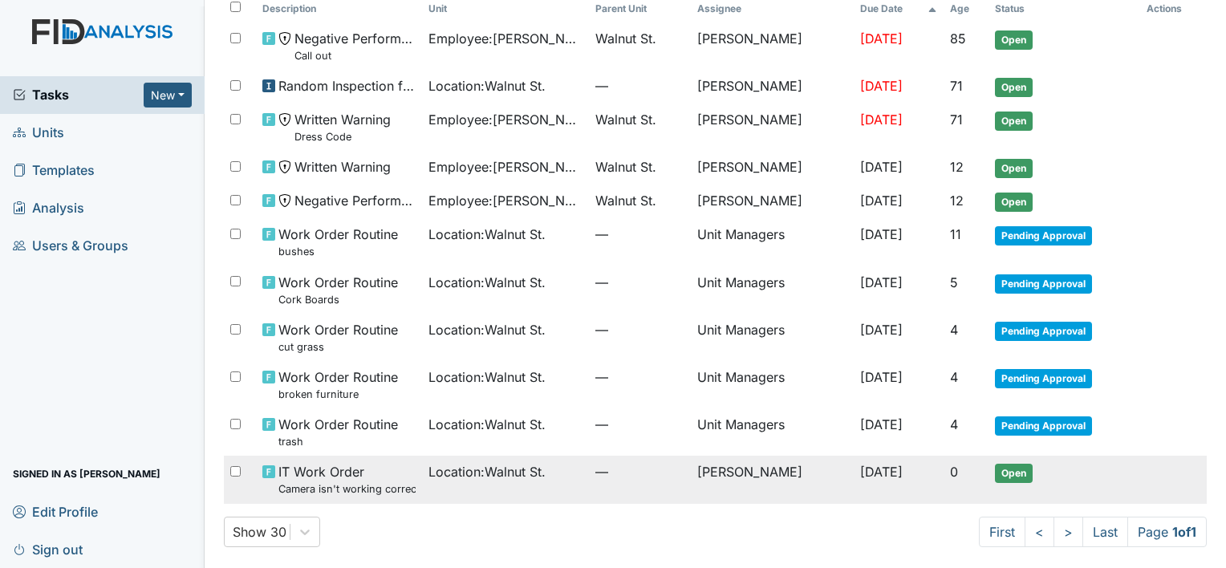
click at [481, 469] on span "Location : Walnut St." at bounding box center [486, 471] width 117 height 19
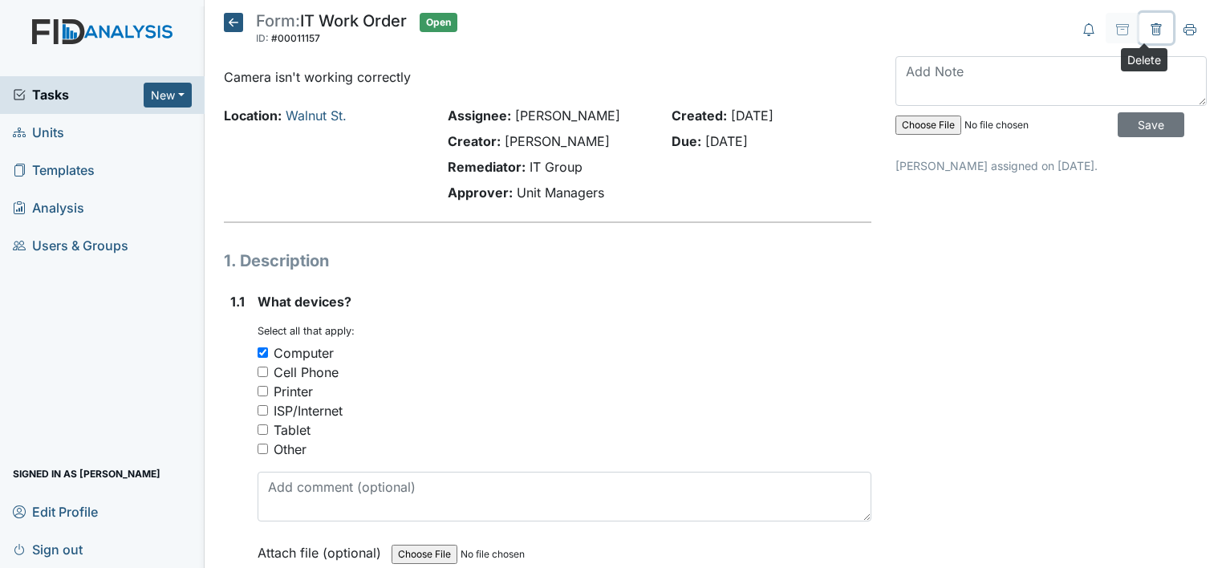
click at [1151, 25] on icon at bounding box center [1156, 29] width 10 height 12
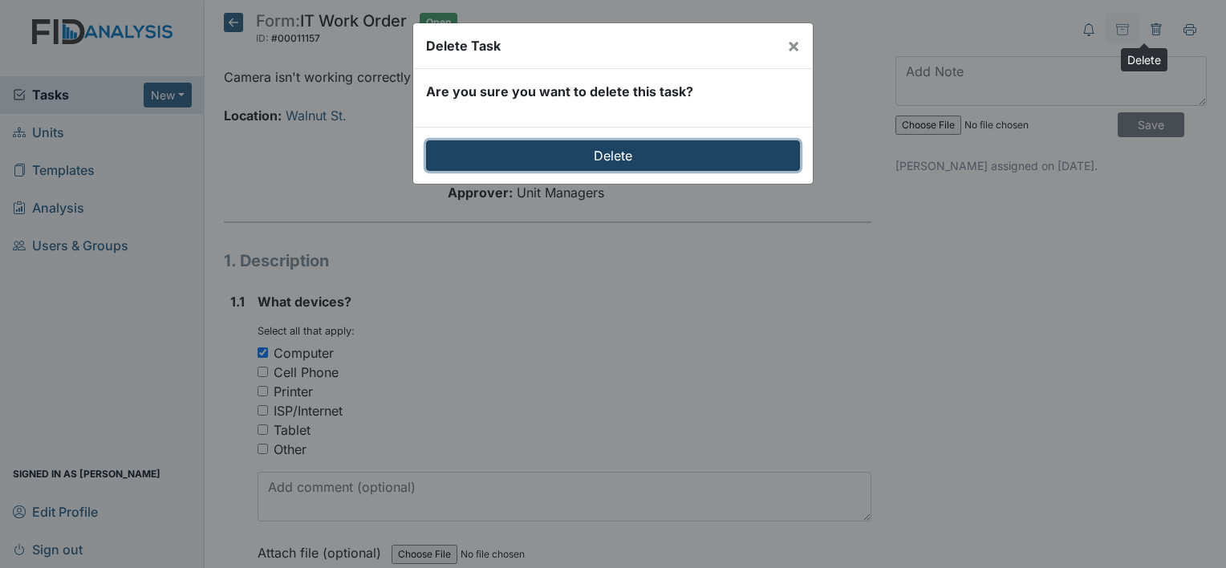
click at [706, 149] on input "Delete" at bounding box center [613, 155] width 374 height 30
